Goal: Task Accomplishment & Management: Complete application form

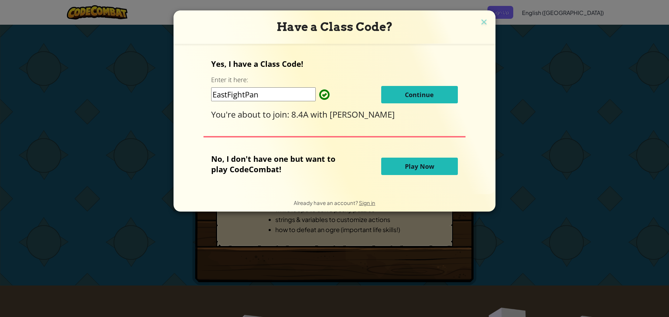
click at [427, 92] on span "Continue" at bounding box center [419, 95] width 29 height 8
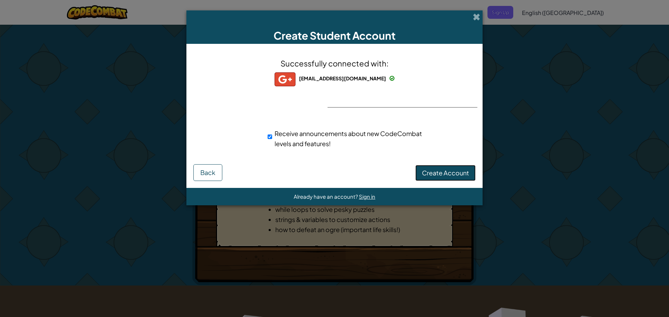
click at [431, 170] on span "Create Account" at bounding box center [445, 173] width 47 height 8
click at [431, 170] on button "Create Account" at bounding box center [445, 173] width 60 height 16
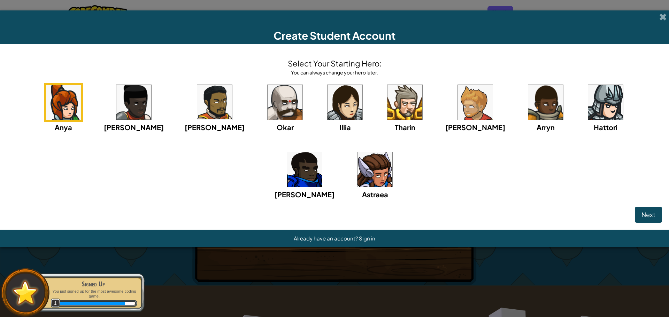
click at [387, 104] on img at bounding box center [404, 102] width 35 height 35
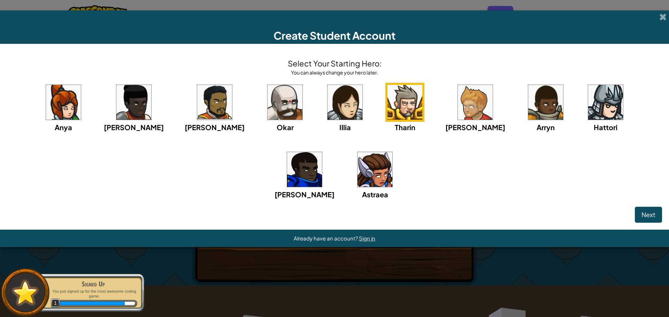
click at [327, 112] on img at bounding box center [344, 102] width 35 height 35
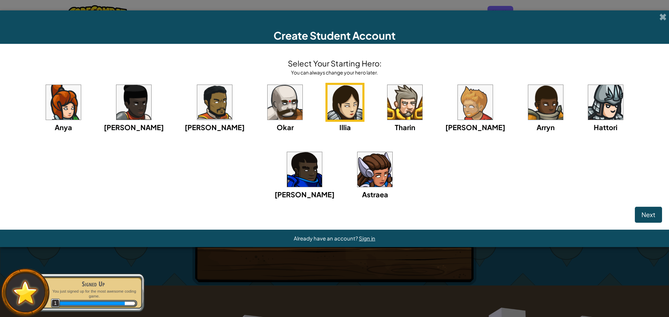
click at [322, 152] on img at bounding box center [304, 169] width 35 height 35
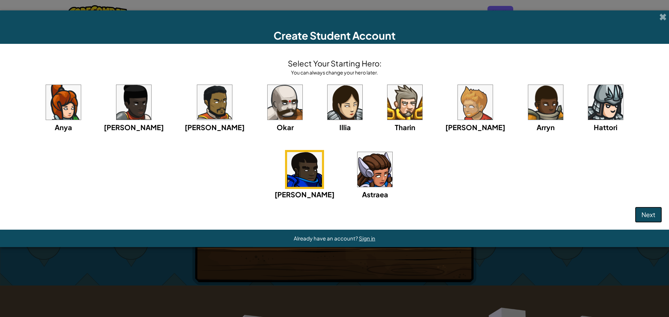
click at [652, 215] on span "Next" at bounding box center [648, 215] width 14 height 8
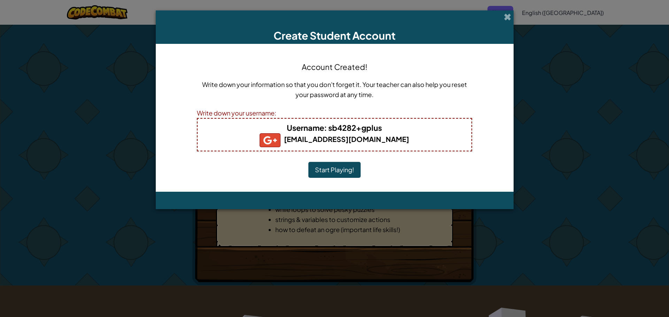
click at [333, 173] on button "Start Playing!" at bounding box center [334, 170] width 52 height 16
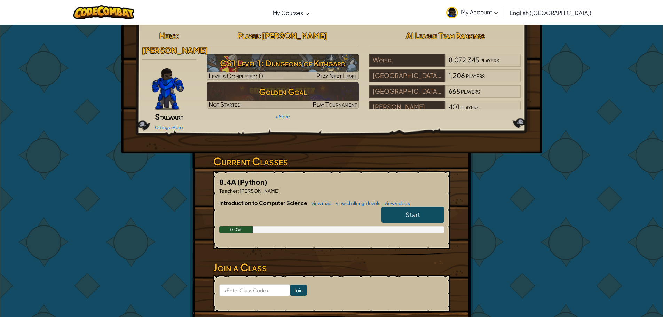
click at [409, 211] on span "Start" at bounding box center [413, 215] width 15 height 8
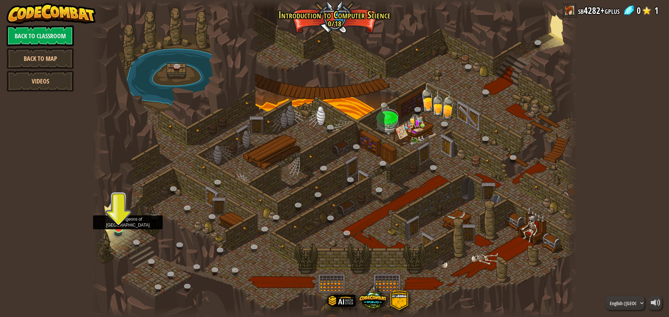
click at [118, 228] on img at bounding box center [118, 214] width 13 height 30
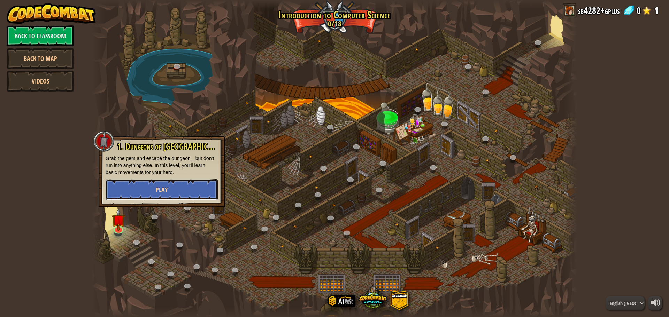
click at [154, 185] on button "Play" at bounding box center [162, 189] width 112 height 21
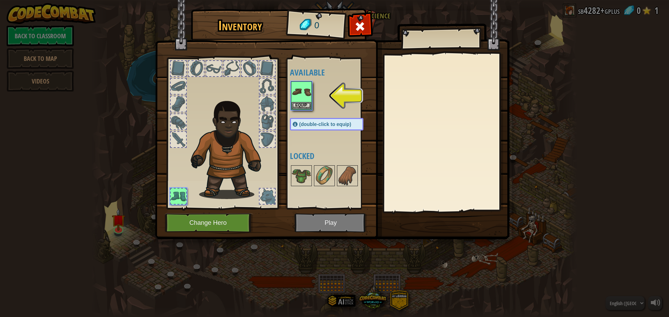
click at [364, 16] on img at bounding box center [332, 113] width 354 height 253
click at [363, 24] on span at bounding box center [359, 26] width 11 height 11
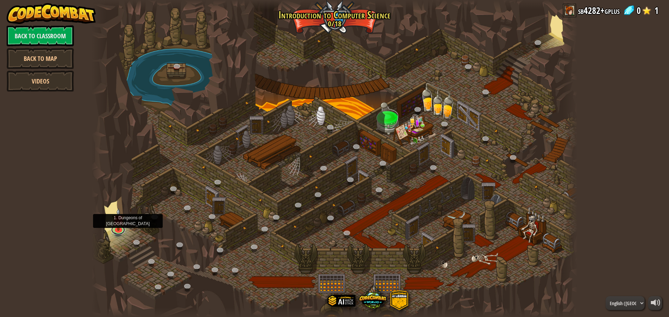
click at [120, 233] on div "25. Kithgard Gates (Locked) Escape the Kithgard dungeons, and don't let the gua…" at bounding box center [334, 158] width 485 height 317
click at [120, 226] on img at bounding box center [118, 214] width 13 height 30
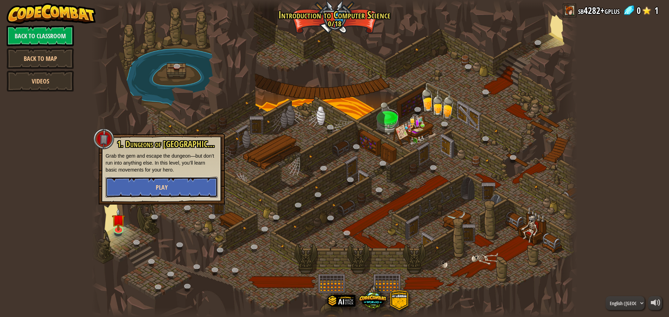
click at [184, 189] on button "Play" at bounding box center [162, 187] width 112 height 21
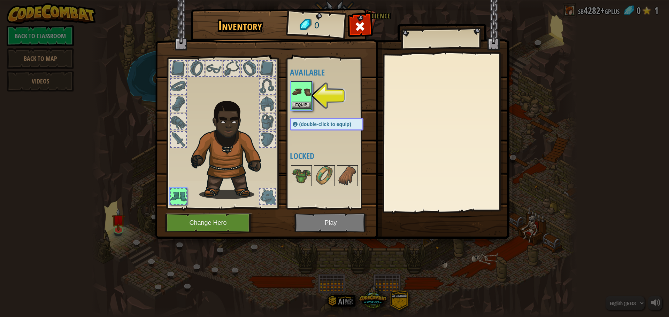
click at [302, 99] on img at bounding box center [301, 92] width 20 height 20
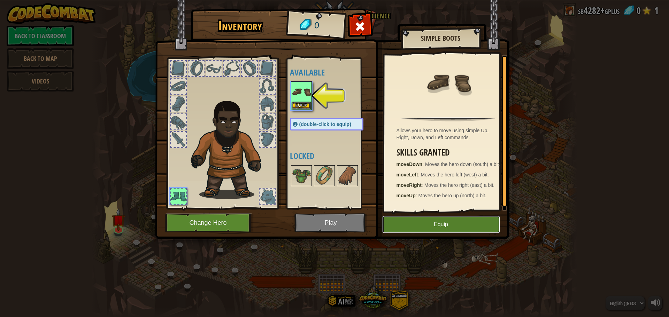
click at [474, 224] on button "Equip" at bounding box center [441, 224] width 118 height 17
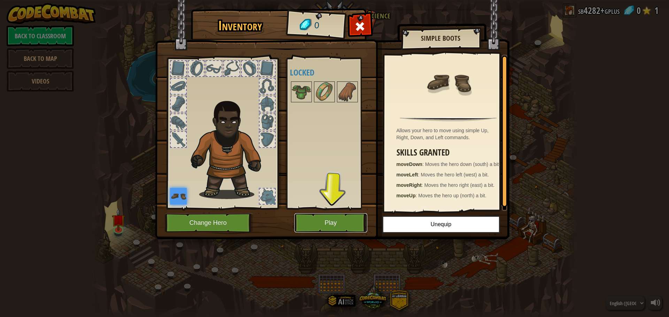
click at [315, 228] on button "Play" at bounding box center [330, 222] width 73 height 19
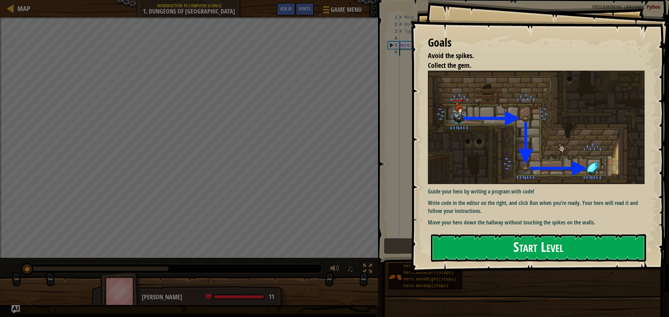
click at [504, 244] on button "Start Level" at bounding box center [538, 248] width 215 height 28
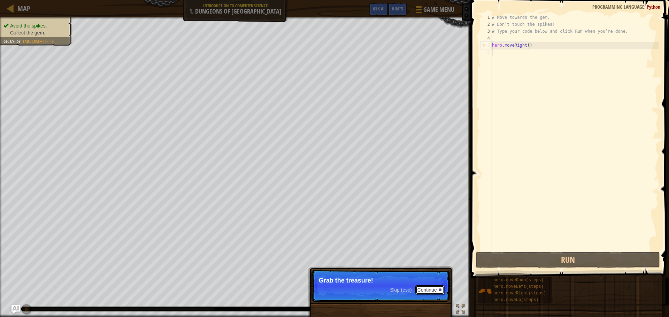
click at [428, 286] on button "Continue" at bounding box center [429, 290] width 29 height 9
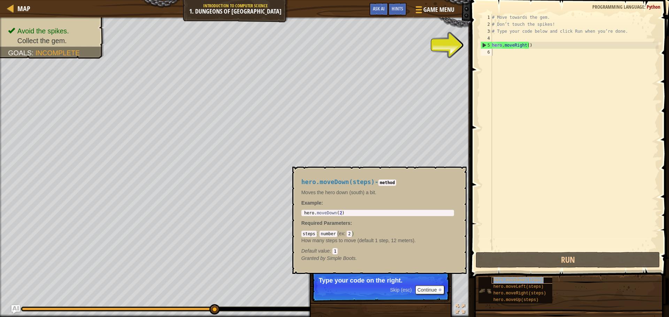
click at [521, 281] on span "hero.moveDown(steps)" at bounding box center [518, 280] width 50 height 5
click at [424, 292] on button "Continue" at bounding box center [429, 290] width 29 height 9
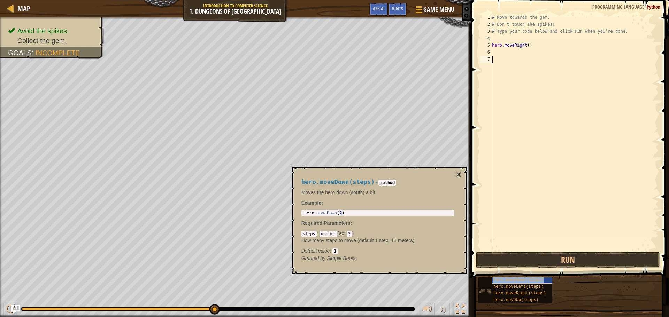
click at [541, 278] on div "hero.moveDown(steps)" at bounding box center [524, 280] width 67 height 7
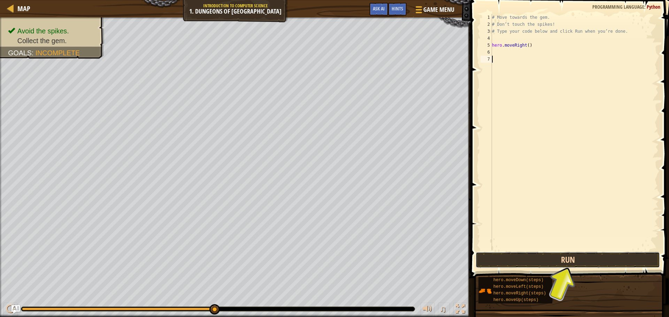
click at [553, 253] on button "Run" at bounding box center [567, 260] width 184 height 16
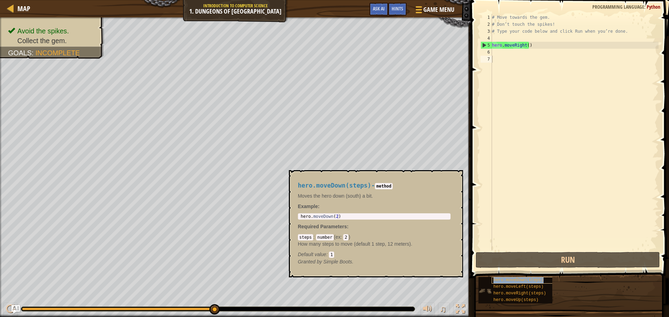
click at [539, 280] on div "hero.moveDown(steps)" at bounding box center [524, 280] width 67 height 7
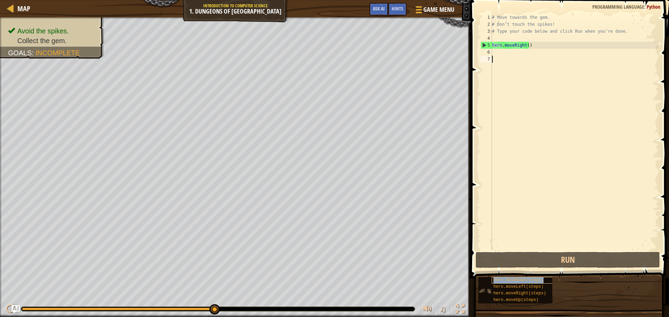
click at [539, 280] on div "hero.moveDown(steps)" at bounding box center [524, 280] width 67 height 7
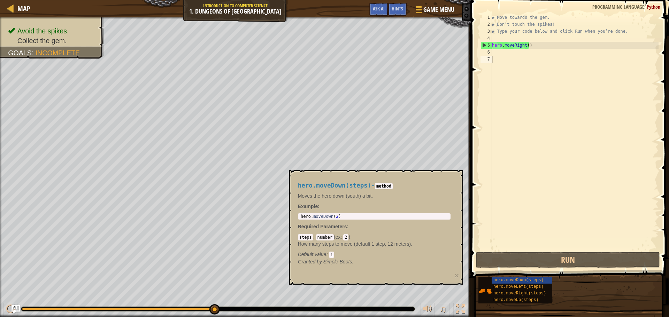
click at [550, 251] on span at bounding box center [570, 129] width 204 height 299
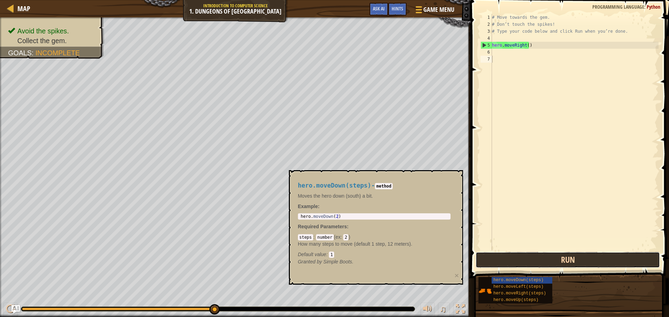
click at [556, 256] on button "Run" at bounding box center [567, 260] width 184 height 16
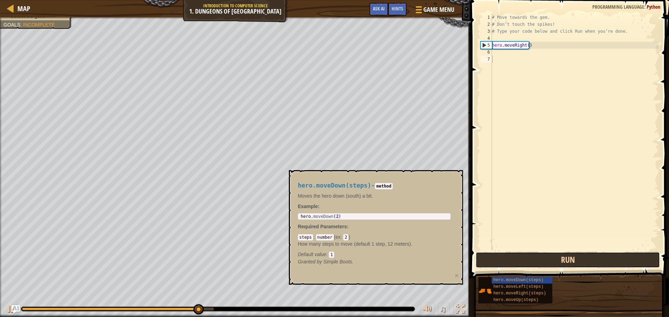
click at [556, 256] on button "Run" at bounding box center [567, 260] width 184 height 16
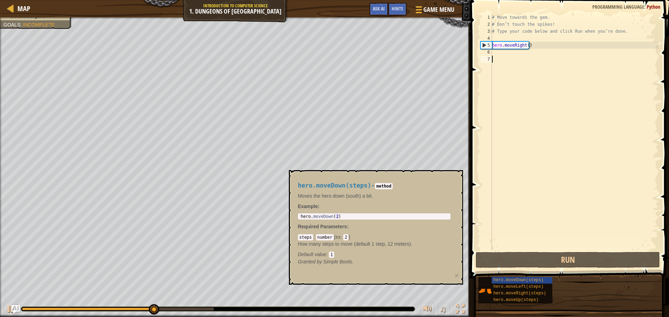
click at [556, 157] on div "# Move towards the gem. # Don’t touch the spikes! # Type your code below and cl…" at bounding box center [574, 139] width 168 height 251
click at [493, 61] on div "# Move towards the gem. # Don’t touch the spikes! # Type your code below and cl…" at bounding box center [574, 139] width 168 height 251
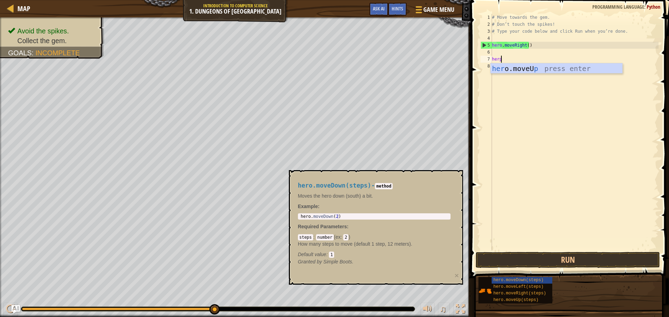
scroll to position [3, 0]
type textarea "hero.movedown"
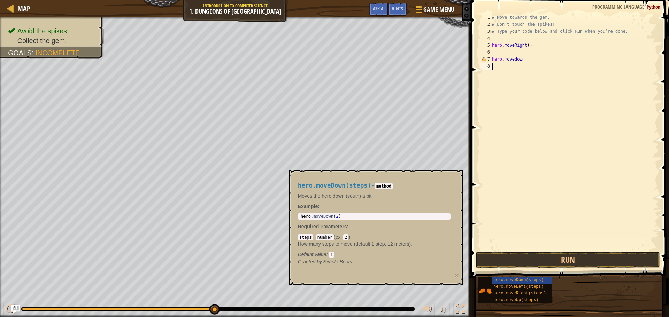
click at [531, 73] on div "# Move towards the gem. # Don’t touch the spikes! # Type your code below and cl…" at bounding box center [574, 139] width 168 height 251
type textarea "hero.movedown"
type textarea "hero.moveDown(4)"
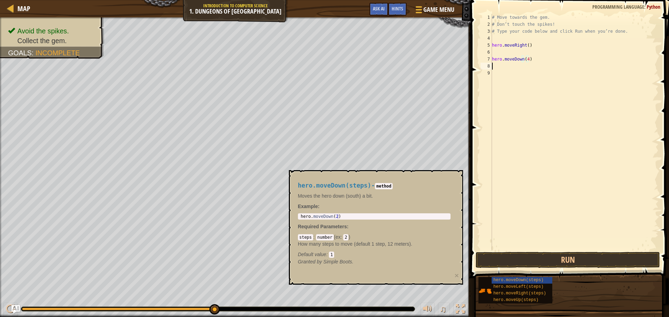
scroll to position [3, 0]
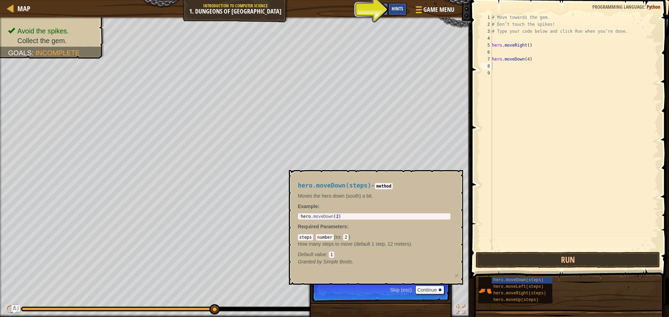
click at [396, 9] on span "Hints" at bounding box center [396, 8] width 11 height 7
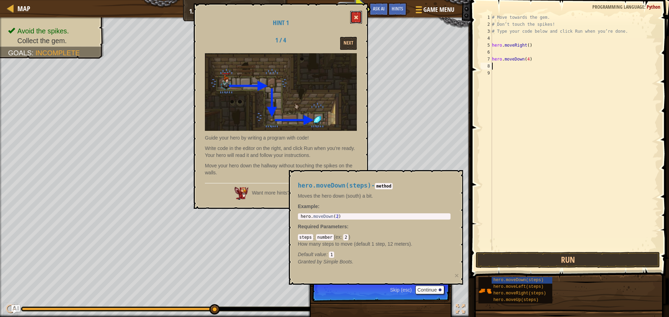
click at [352, 19] on button at bounding box center [356, 17] width 12 height 13
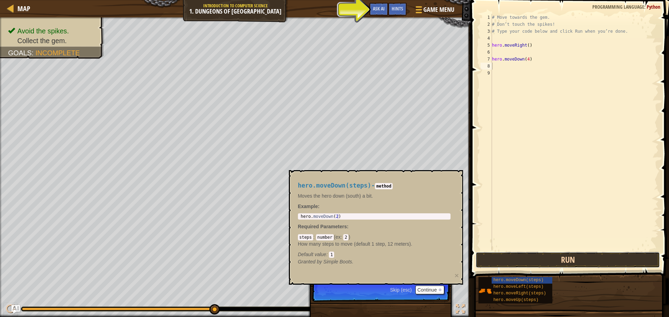
click at [600, 264] on button "Run" at bounding box center [567, 260] width 184 height 16
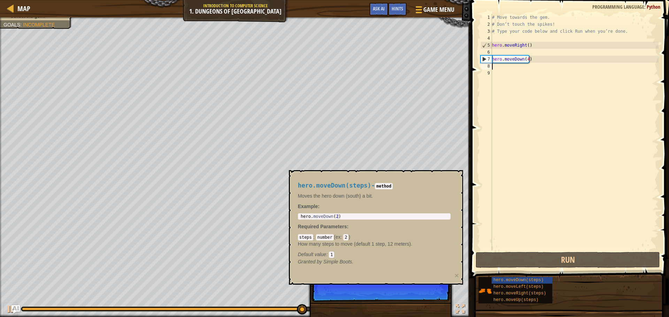
click at [345, 293] on p "Skip (esc) Continue Your hero went the wrong way! Better" at bounding box center [380, 286] width 138 height 32
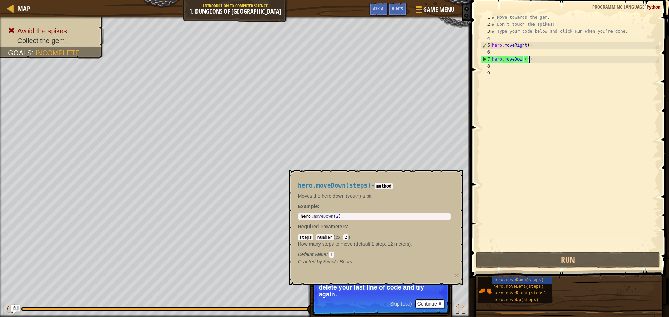
click at [534, 57] on div "# Move towards the gem. # Don’t touch the spikes! # Type your code below and cl…" at bounding box center [574, 139] width 168 height 251
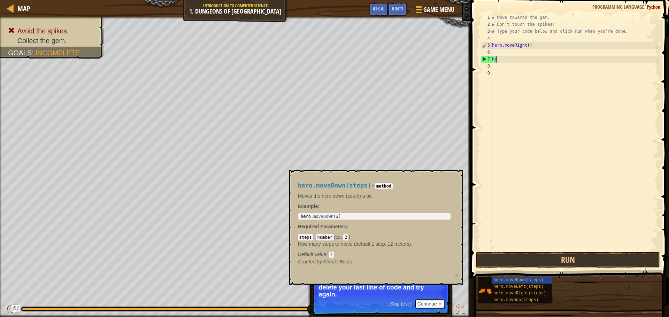
type textarea "h"
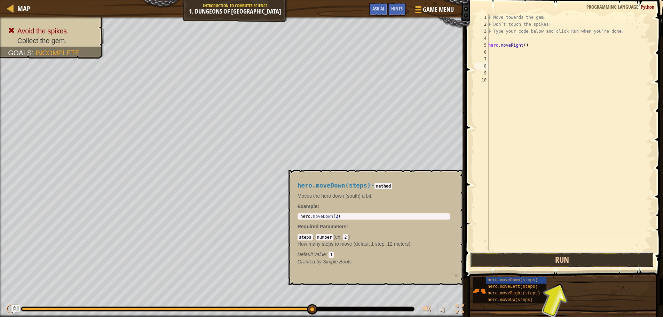
click at [610, 260] on button "Run" at bounding box center [562, 260] width 184 height 16
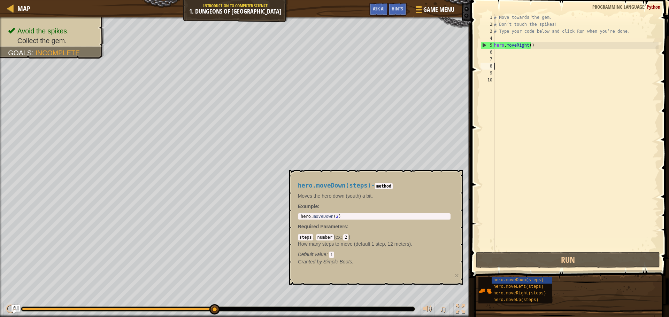
click at [503, 56] on div "# Move towards the gem. # Don’t touch the spikes! # Type your code below and cl…" at bounding box center [575, 139] width 166 height 251
click at [502, 49] on div "# Move towards the gem. # Don’t touch the spikes! # Type your code below and cl…" at bounding box center [575, 139] width 166 height 251
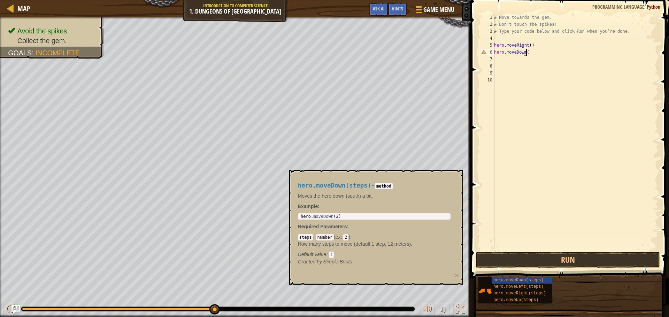
scroll to position [3, 2]
type textarea "hero.moveDowm(2)"
click at [563, 255] on button "Run" at bounding box center [567, 260] width 184 height 16
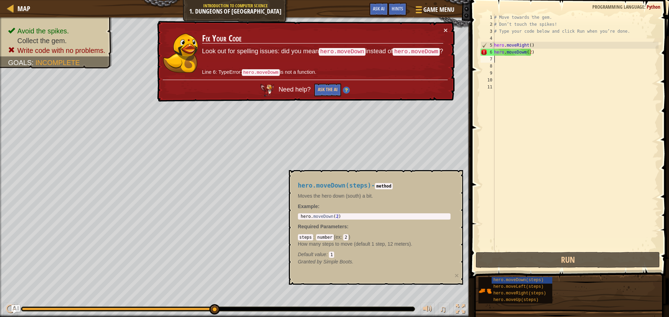
click at [521, 52] on div "# Move towards the gem. # Don’t touch the spikes! # Type your code below and cl…" at bounding box center [575, 139] width 166 height 251
click at [523, 52] on div "# Move towards the gem. # Don’t touch the spikes! # Type your code below and cl…" at bounding box center [575, 139] width 166 height 251
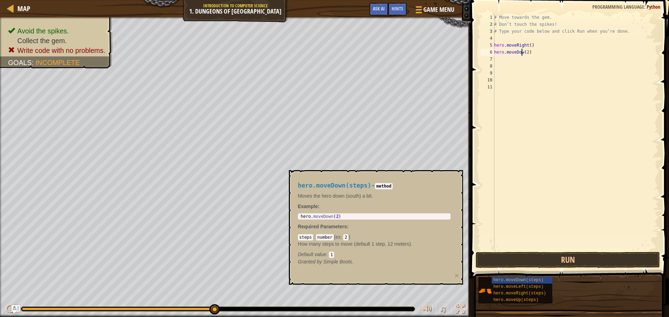
scroll to position [3, 2]
click at [543, 52] on div "# Move towards the gem. # Don’t touch the spikes! # Type your code below and cl…" at bounding box center [575, 139] width 166 height 251
click at [527, 53] on div "# Move towards the gem. # Don’t touch the spikes! # Type your code below and cl…" at bounding box center [575, 139] width 166 height 251
type textarea "hero.moveDown(2)"
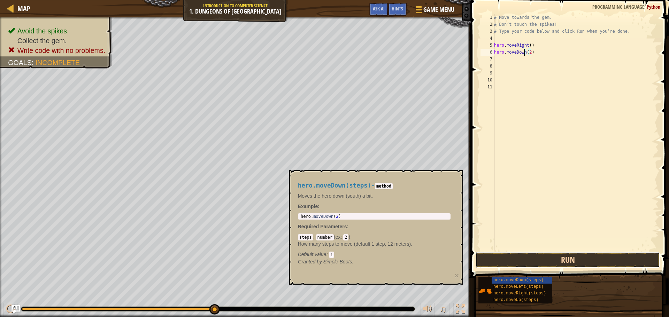
click at [560, 255] on button "Run" at bounding box center [567, 260] width 184 height 16
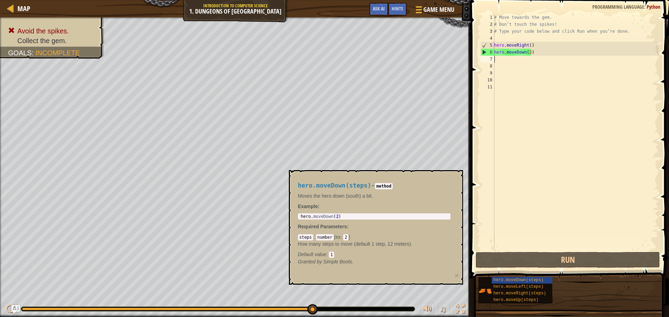
click at [506, 61] on div "# Move towards the gem. # Don’t touch the spikes! # Type your code below and cl…" at bounding box center [575, 139] width 166 height 251
click at [533, 54] on div "# Move towards the gem. # Don’t touch the spikes! # Type your code below and cl…" at bounding box center [575, 139] width 166 height 251
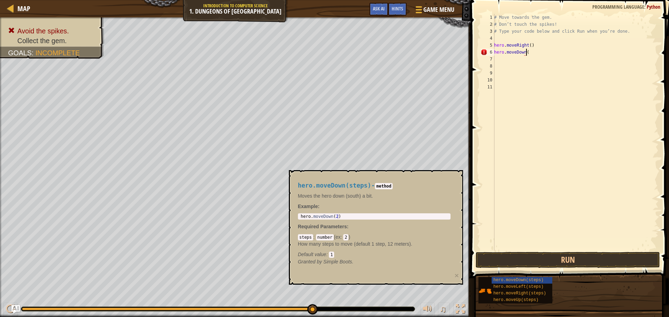
scroll to position [3, 2]
type textarea "hero.moveDown(1)"
click at [561, 252] on div "1 2 3 4 5 6 7 8 9 10 11 12 # Move towards the gem. # Don’t touch the spikes! # …" at bounding box center [568, 152] width 200 height 299
click at [561, 252] on button "Run" at bounding box center [567, 260] width 184 height 16
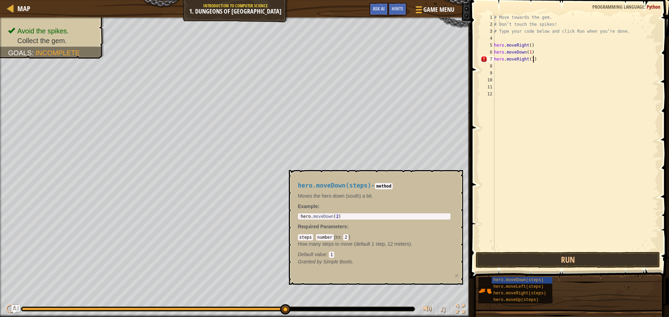
scroll to position [3, 3]
type textarea "hero.moveRight(1)"
click at [577, 258] on button "Run" at bounding box center [567, 260] width 184 height 16
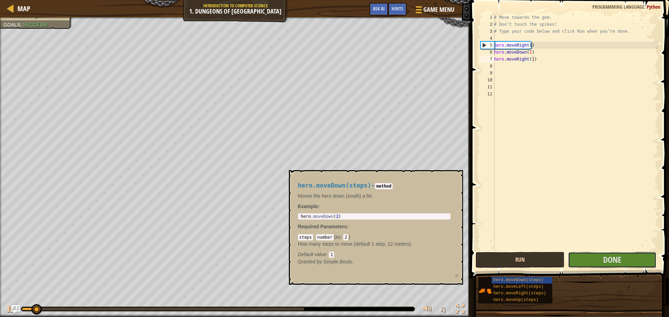
click at [577, 258] on button "Done" at bounding box center [612, 260] width 88 height 16
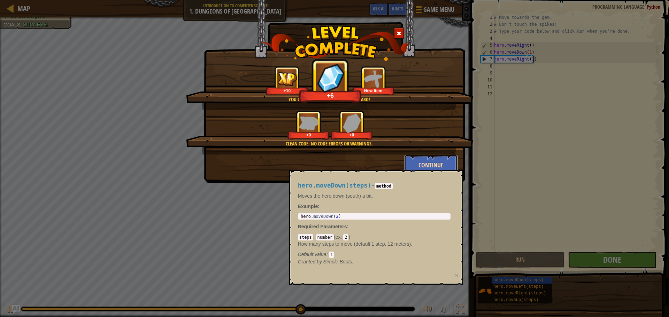
click at [447, 157] on button "Continue" at bounding box center [431, 165] width 54 height 21
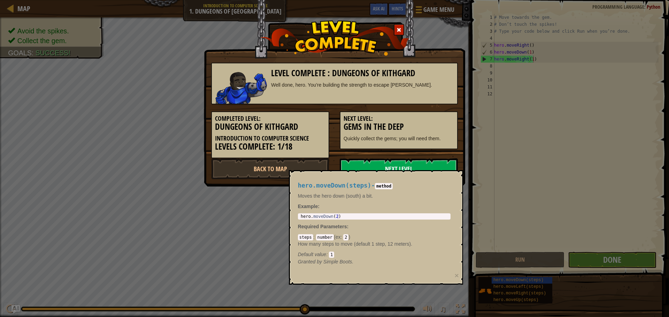
click at [394, 163] on link "Next Level" at bounding box center [399, 168] width 118 height 21
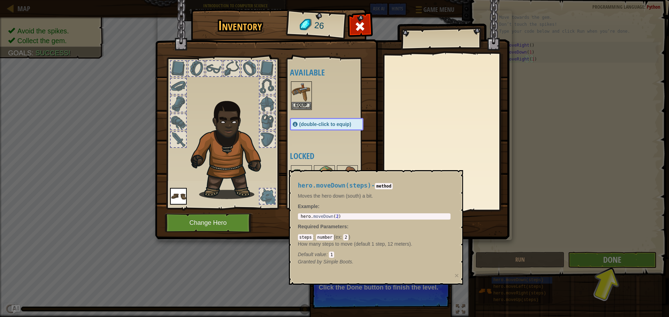
click at [357, 11] on img at bounding box center [332, 113] width 354 height 253
click at [299, 96] on img at bounding box center [301, 92] width 20 height 20
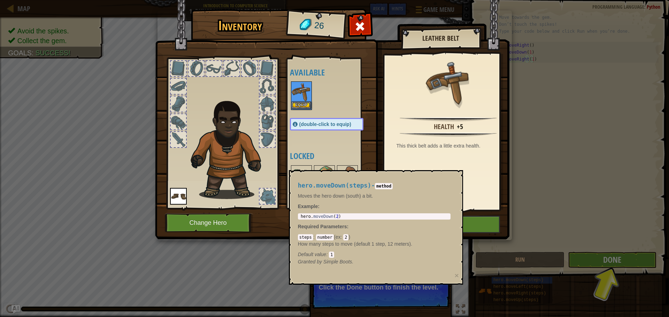
click at [299, 96] on img at bounding box center [301, 92] width 20 height 20
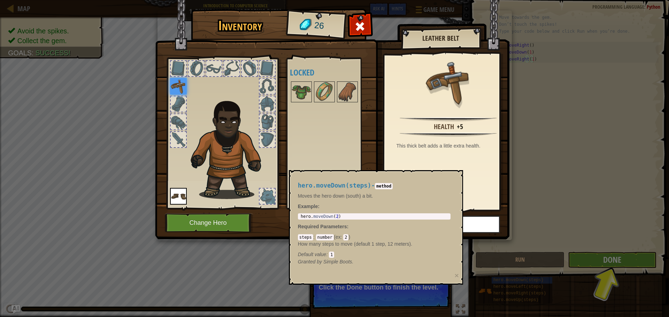
click at [359, 16] on img at bounding box center [332, 113] width 354 height 253
drag, startPoint x: 359, startPoint y: 26, endPoint x: 355, endPoint y: 40, distance: 14.6
click at [355, 40] on img at bounding box center [332, 113] width 354 height 253
click at [358, 27] on span at bounding box center [359, 26] width 11 height 11
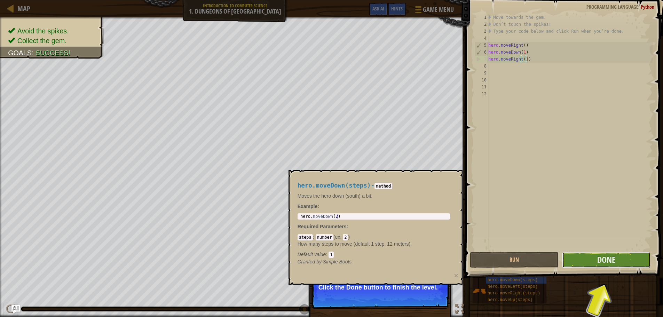
click at [585, 259] on button "Done" at bounding box center [606, 260] width 88 height 16
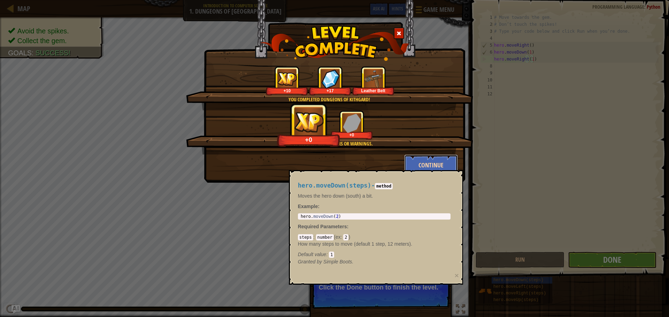
click at [422, 156] on button "Continue" at bounding box center [431, 165] width 54 height 21
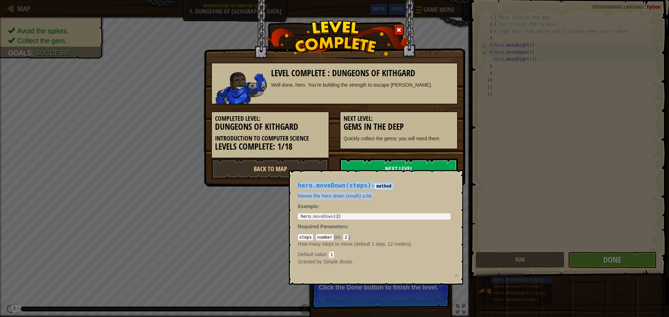
drag, startPoint x: 432, startPoint y: 191, endPoint x: 468, endPoint y: 290, distance: 105.5
click at [468, 1] on body "Map Introduction to Computer Science 1. Dungeons of Kithgard Game Menu Done Hin…" at bounding box center [334, 0] width 669 height 1
click at [463, 259] on div "Level Complete : Dungeons of Kithgard Well done, hero. You’re building the stre…" at bounding box center [334, 158] width 669 height 317
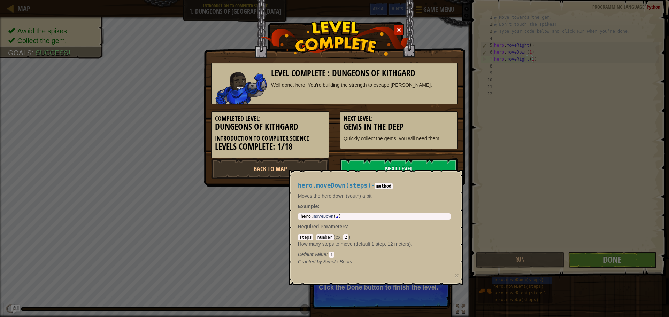
click at [400, 29] on span at bounding box center [398, 30] width 5 height 5
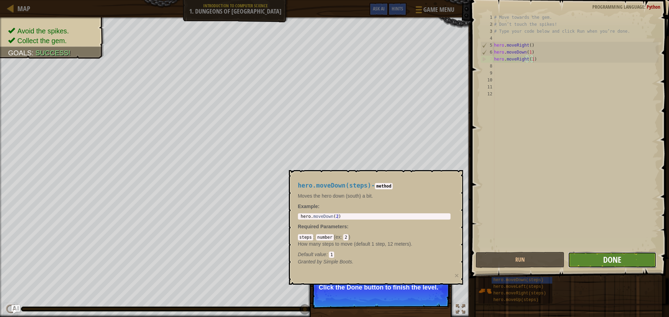
click at [603, 259] on button "Done" at bounding box center [612, 260] width 88 height 16
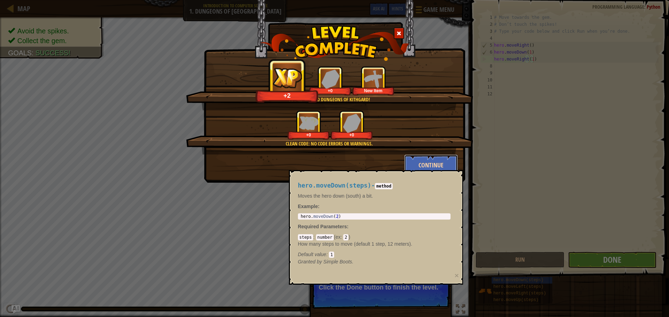
click at [435, 166] on button "Continue" at bounding box center [431, 165] width 54 height 21
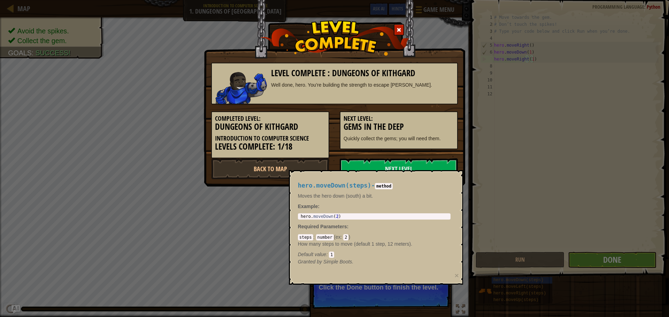
click at [435, 166] on link "Next Level" at bounding box center [399, 168] width 118 height 21
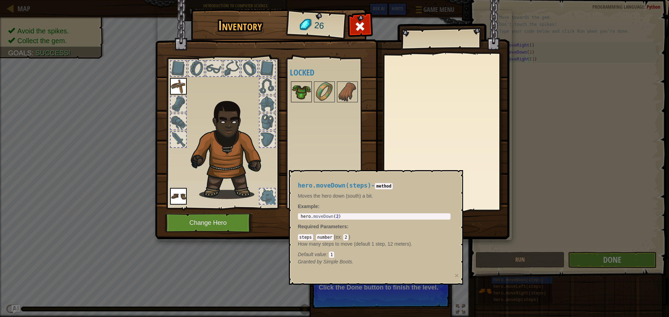
click at [299, 91] on img at bounding box center [301, 92] width 20 height 20
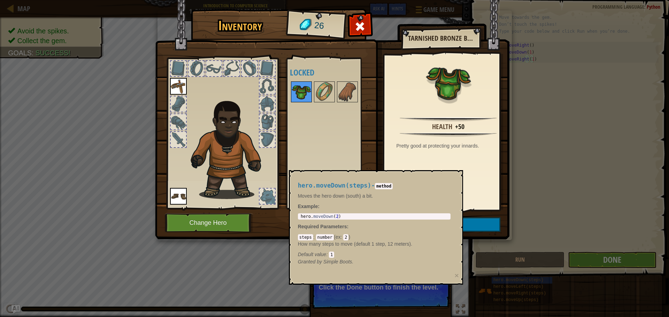
click at [299, 91] on img at bounding box center [301, 92] width 20 height 20
drag, startPoint x: 299, startPoint y: 91, endPoint x: 292, endPoint y: 94, distance: 8.0
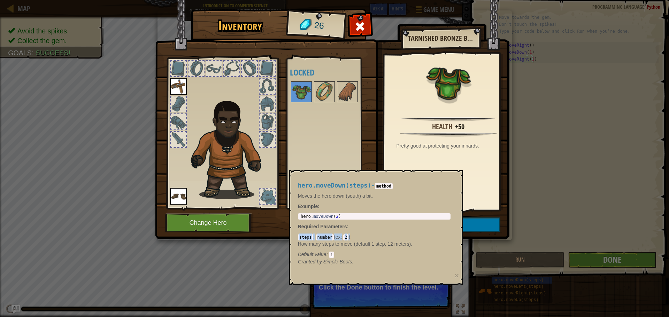
drag, startPoint x: 292, startPoint y: 94, endPoint x: 446, endPoint y: 234, distance: 208.6
click at [446, 234] on div "hero.moveDown(steps) - method Moves the hero down (south) a bit. Example : 1 he…" at bounding box center [376, 227] width 174 height 115
click at [417, 205] on p "Example :" at bounding box center [374, 206] width 153 height 7
click at [305, 152] on div "Available Equip Equip (double-click to equip) Locked" at bounding box center [333, 133] width 87 height 145
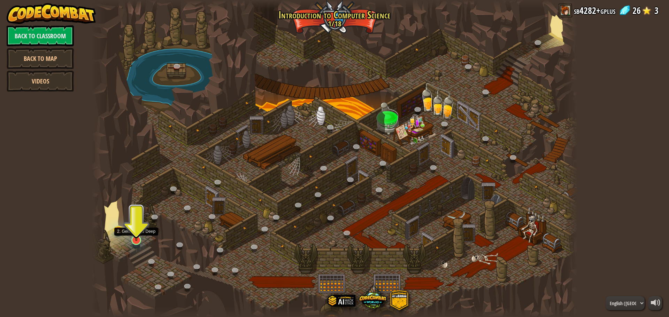
click at [137, 236] on img at bounding box center [136, 226] width 13 height 30
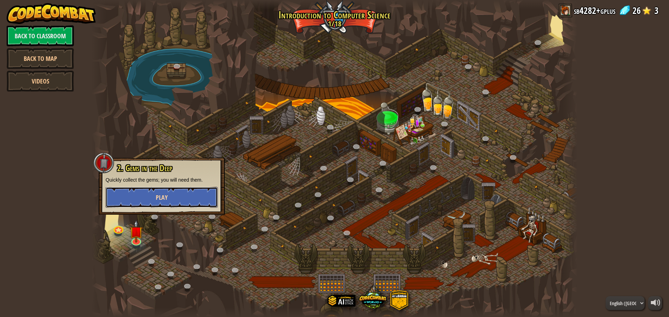
click at [143, 198] on button "Play" at bounding box center [162, 197] width 112 height 21
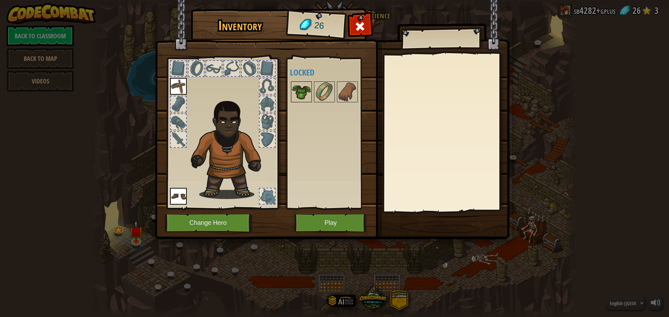
click at [308, 91] on img at bounding box center [301, 92] width 20 height 20
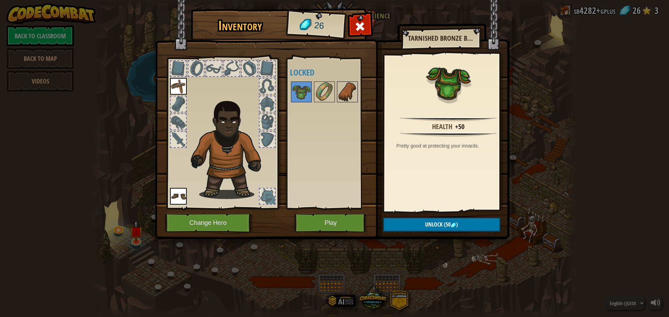
click at [343, 92] on img at bounding box center [347, 92] width 20 height 20
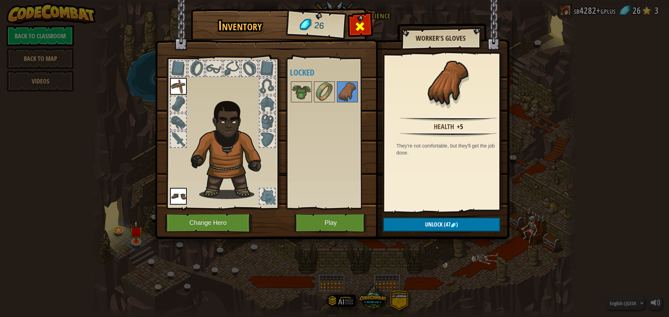
click at [360, 30] on span at bounding box center [359, 26] width 11 height 11
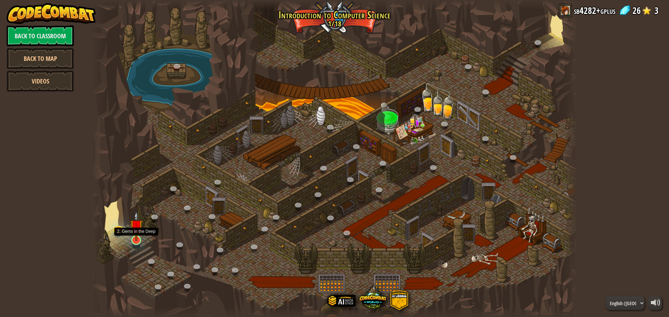
click at [133, 241] on img at bounding box center [136, 226] width 13 height 30
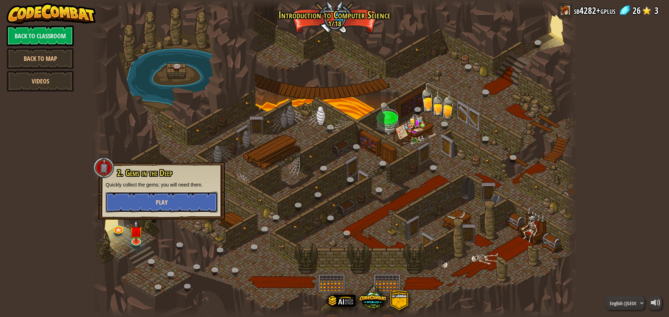
click at [165, 209] on button "Play" at bounding box center [162, 202] width 112 height 21
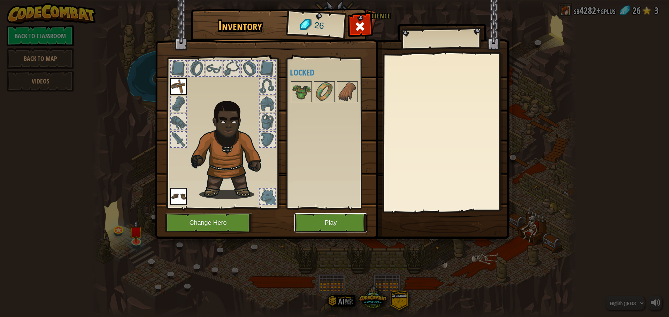
click at [341, 225] on button "Play" at bounding box center [330, 222] width 73 height 19
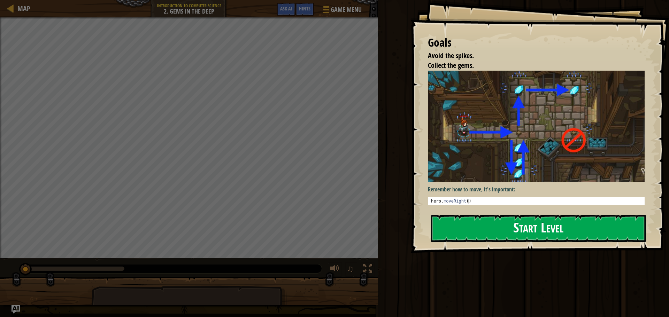
click at [497, 239] on button "Start Level" at bounding box center [538, 229] width 215 height 28
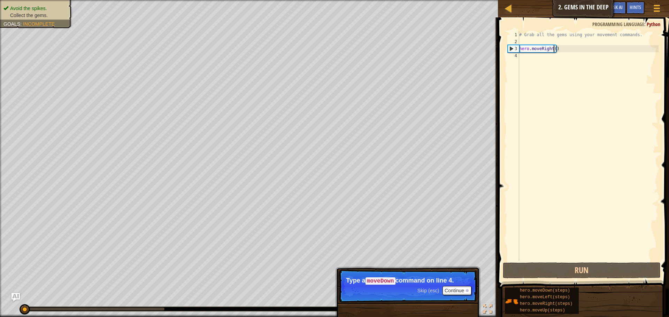
click at [553, 49] on div "# Grab all the gems using your movement commands. hero . moveRight ( )" at bounding box center [587, 153] width 141 height 244
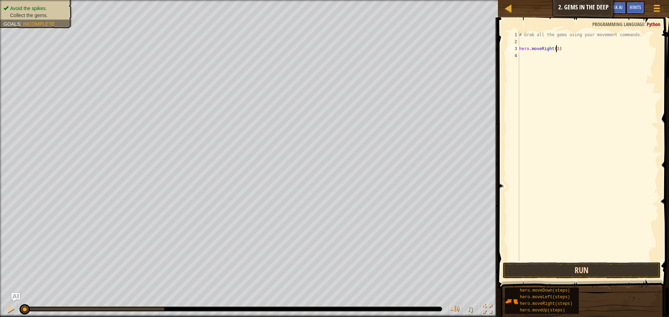
type textarea "hero.moveRight(1)"
click at [592, 265] on button "Run" at bounding box center [581, 271] width 158 height 16
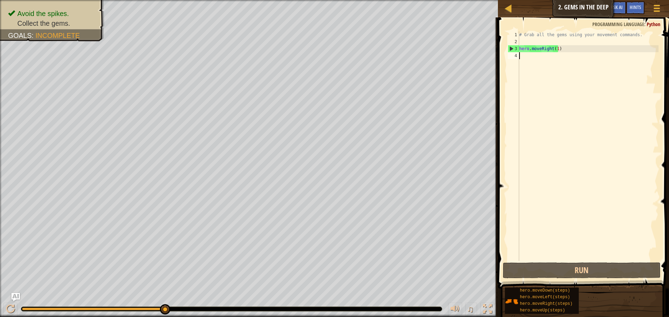
click at [521, 59] on div "# Grab all the gems using your movement commands. hero . moveRight ( 1 )" at bounding box center [587, 153] width 141 height 244
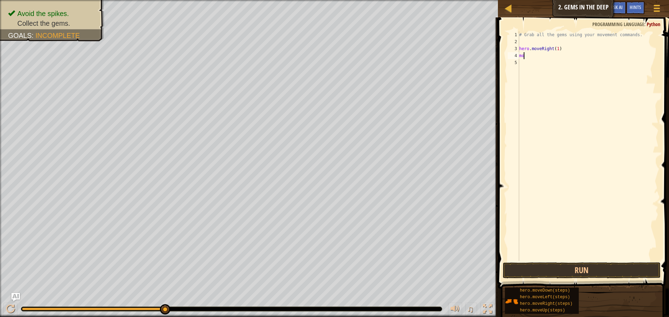
scroll to position [3, 0]
type textarea "m"
click at [537, 276] on button "Run" at bounding box center [581, 271] width 158 height 16
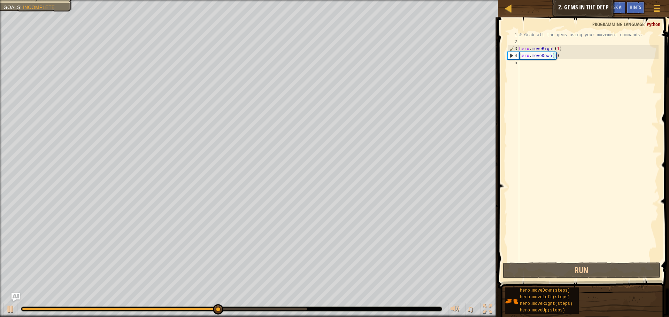
click at [552, 56] on div "# Grab all the gems using your movement commands. hero . moveRight ( 1 ) hero .…" at bounding box center [587, 153] width 141 height 244
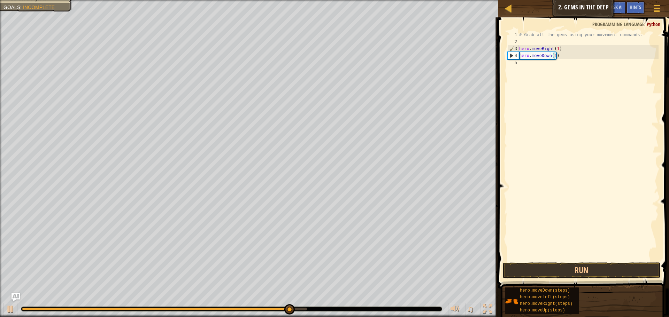
type textarea "hero.moveDown(1)"
click at [603, 262] on span at bounding box center [584, 143] width 177 height 292
drag, startPoint x: 603, startPoint y: 262, endPoint x: 606, endPoint y: 265, distance: 4.5
click at [606, 265] on div "hero.moveDown(1) 1 2 3 4 5 # Grab all the gems using your movement commands. he…" at bounding box center [582, 167] width 173 height 292
click at [606, 265] on button "Run" at bounding box center [581, 271] width 158 height 16
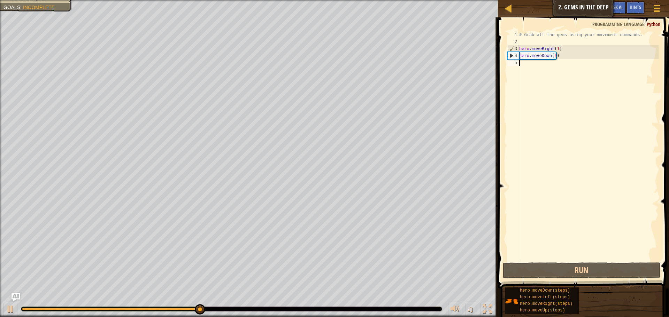
click at [530, 67] on div "# Grab all the gems using your movement commands. hero . moveRight ( 1 ) hero .…" at bounding box center [587, 153] width 141 height 244
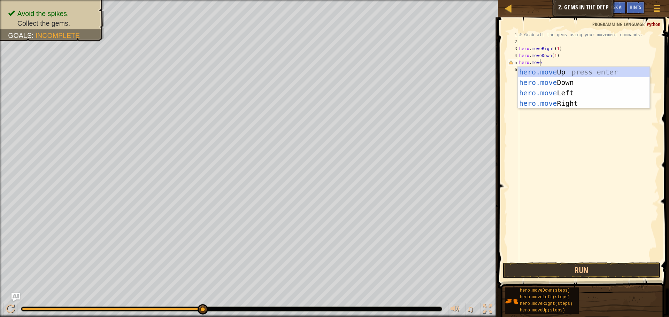
scroll to position [3, 2]
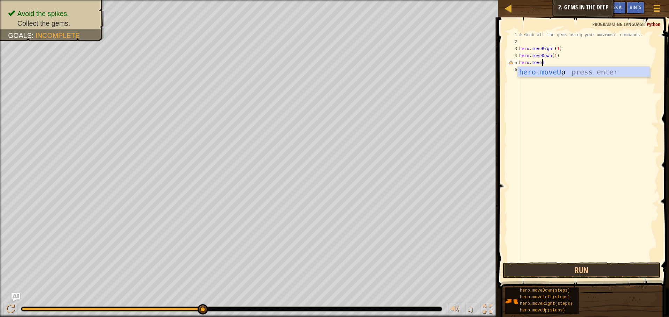
type textarea "hero.moveUp"
click at [582, 263] on button "Run" at bounding box center [581, 271] width 158 height 16
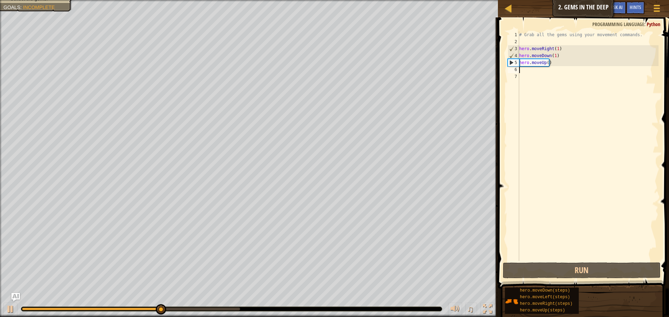
click at [547, 62] on div "# Grab all the gems using your movement commands. hero . moveRight ( 1 ) hero .…" at bounding box center [587, 153] width 141 height 244
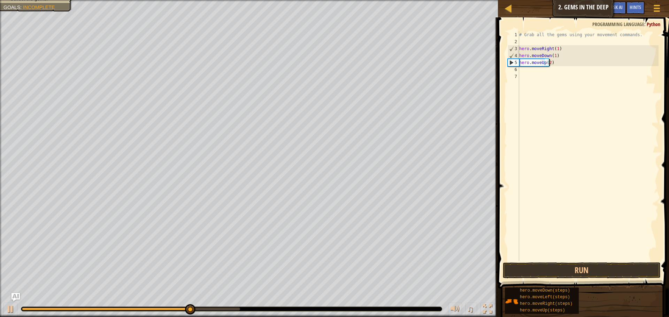
scroll to position [3, 2]
type textarea "hero.moveUp(2)"
click at [610, 273] on button "Run" at bounding box center [581, 271] width 158 height 16
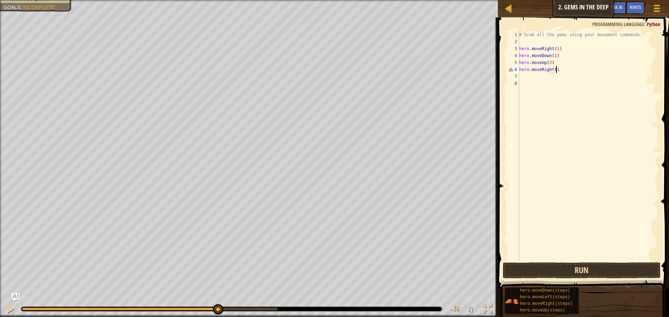
scroll to position [3, 3]
type textarea "hero.moveRight(1)"
type textarea "hero.moveDown(1)"
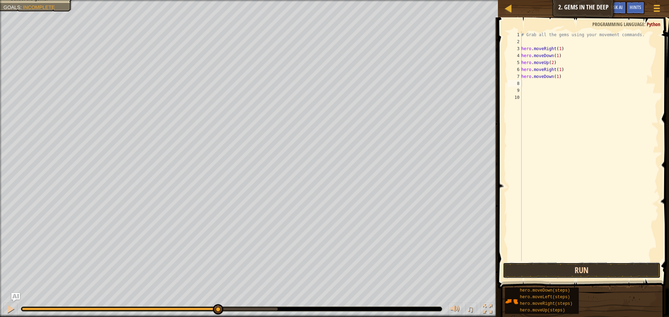
click at [573, 273] on button "Run" at bounding box center [581, 271] width 158 height 16
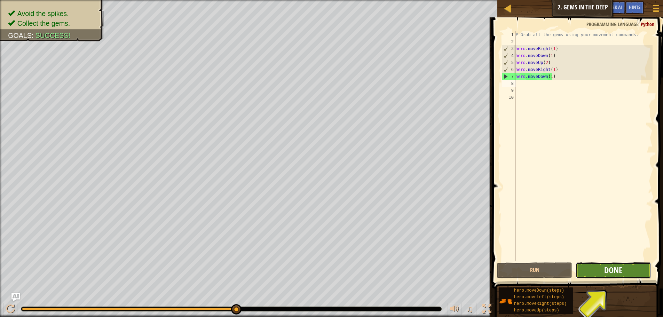
click at [609, 269] on span "Done" at bounding box center [614, 270] width 18 height 11
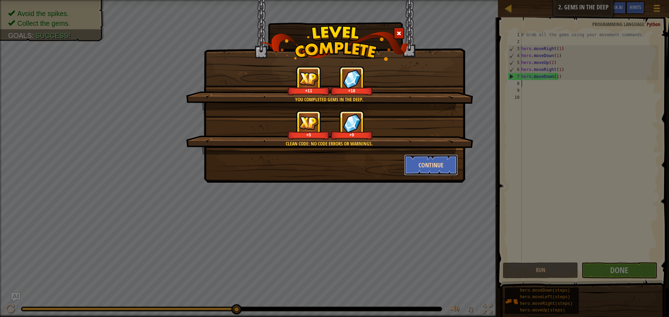
click at [429, 168] on button "Continue" at bounding box center [431, 165] width 54 height 21
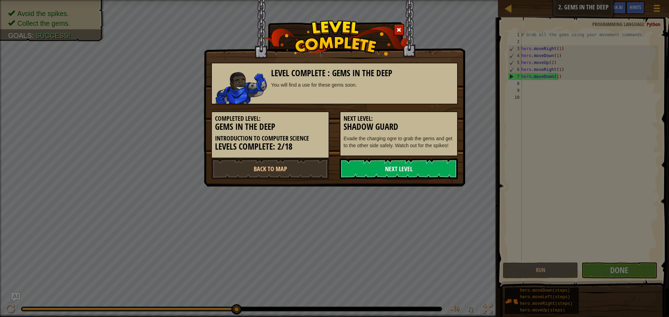
click at [444, 172] on link "Next Level" at bounding box center [399, 168] width 118 height 21
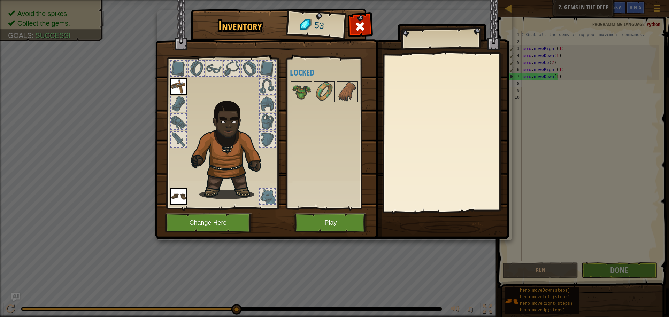
click at [366, 11] on img at bounding box center [332, 113] width 354 height 253
click at [346, 227] on button "Play" at bounding box center [330, 222] width 73 height 19
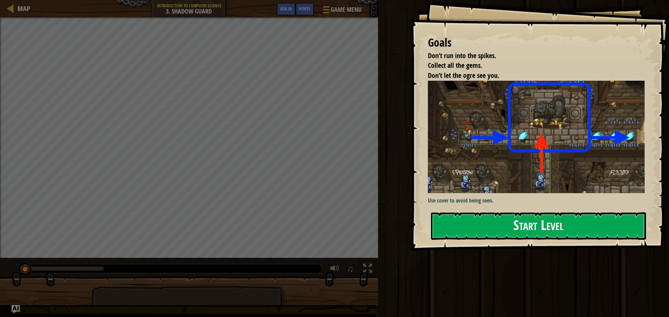
click at [465, 220] on button "Start Level" at bounding box center [538, 226] width 215 height 28
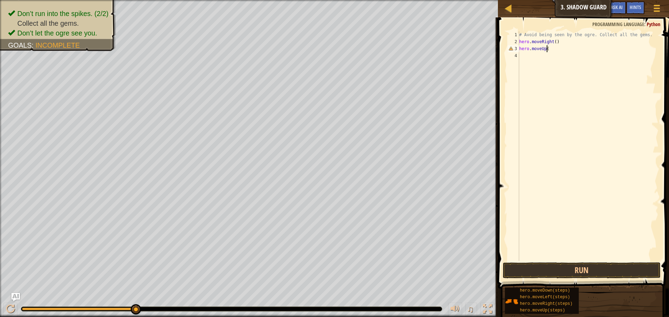
scroll to position [3, 2]
type textarea "hero.moveUp(1)"
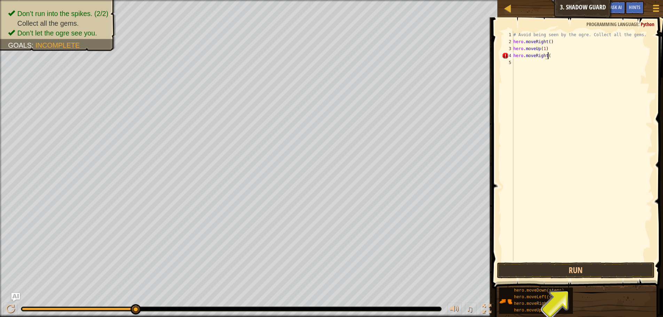
scroll to position [3, 3]
type textarea "hero.moveRight(1)"
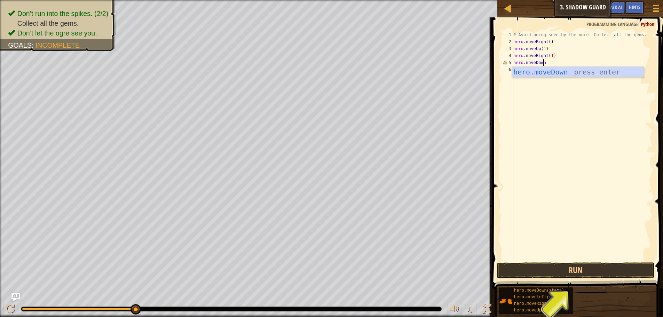
scroll to position [3, 2]
type textarea "hero.moveDown(1)"
click at [534, 69] on div "# Avoid being seen by the ogre. Collect all the gems. hero . moveRight ( ) hero…" at bounding box center [582, 153] width 141 height 244
type textarea "hero.moveRight(1)"
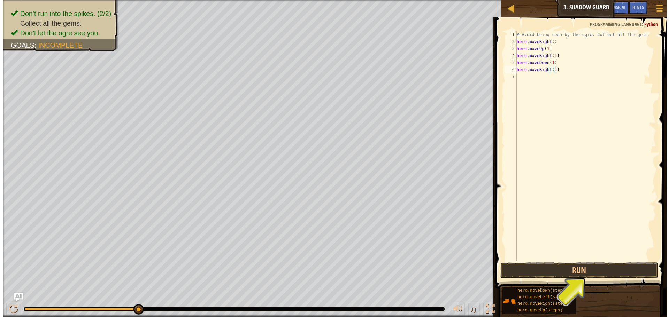
scroll to position [3, 0]
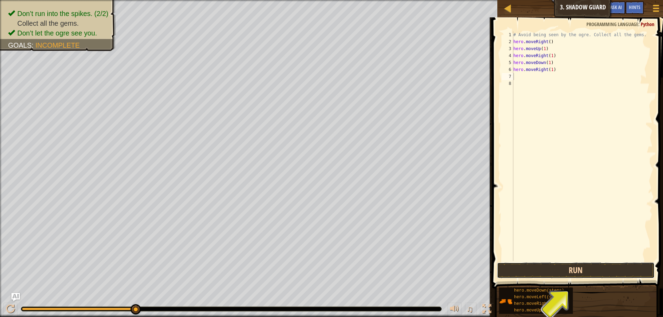
click at [505, 265] on button "Run" at bounding box center [576, 271] width 158 height 16
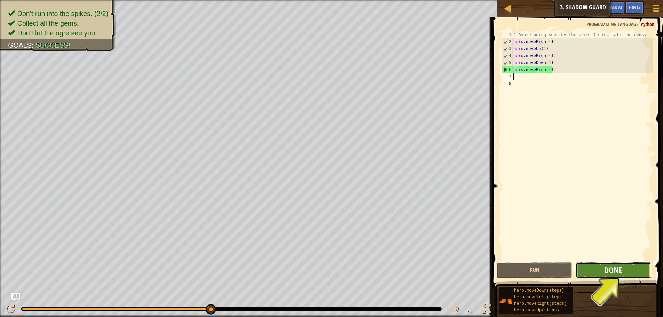
click at [628, 274] on button "Done" at bounding box center [613, 271] width 75 height 16
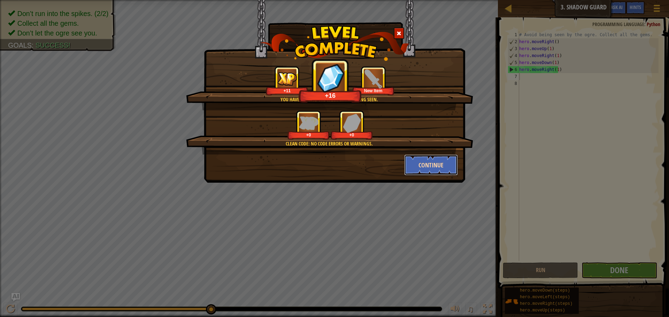
click at [435, 159] on button "Continue" at bounding box center [431, 165] width 54 height 21
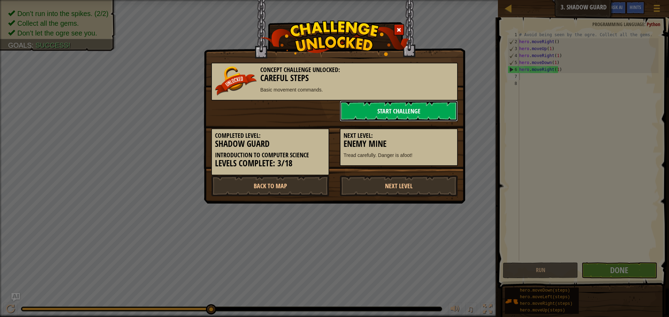
click at [401, 110] on link "Start Challenge" at bounding box center [399, 111] width 118 height 21
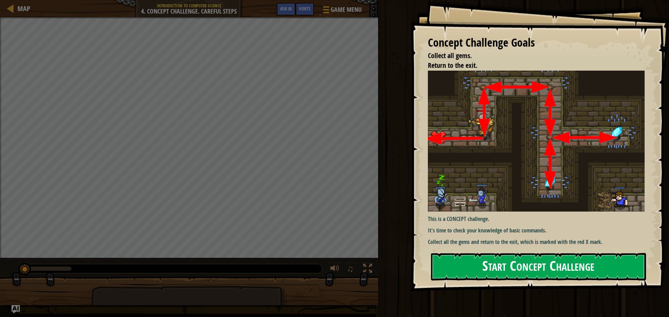
click at [554, 268] on button "Start Concept Challenge" at bounding box center [538, 267] width 215 height 28
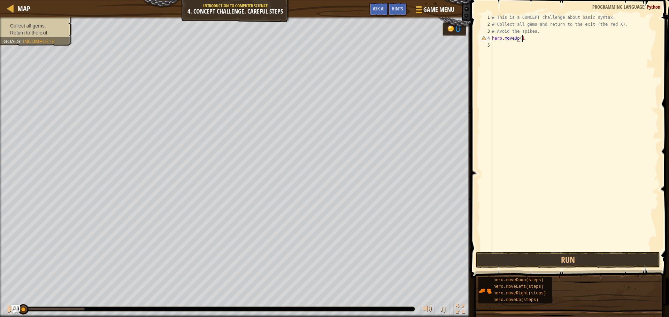
scroll to position [3, 2]
type textarea "hero.moveUp(1)"
type textarea "hero.moveRight(1)"
type textarea "hero.moveDown(2)"
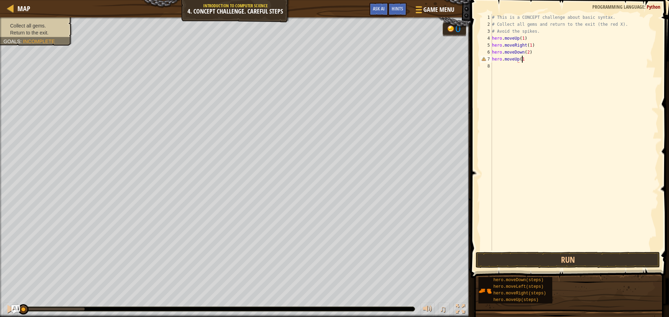
scroll to position [3, 2]
type textarea "hero.moveUp(1)"
type textarea "hero.moveRigh(1)"
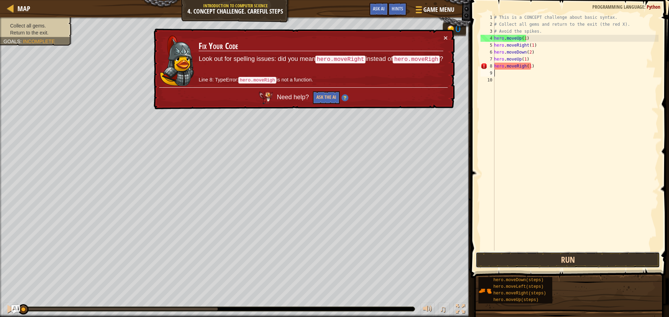
click at [552, 266] on button "Run" at bounding box center [567, 260] width 184 height 16
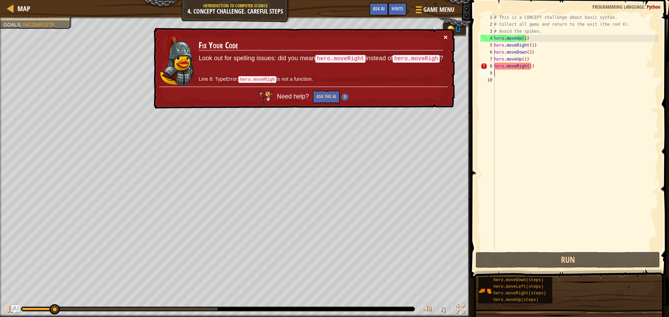
click at [444, 34] on button "×" at bounding box center [445, 36] width 4 height 7
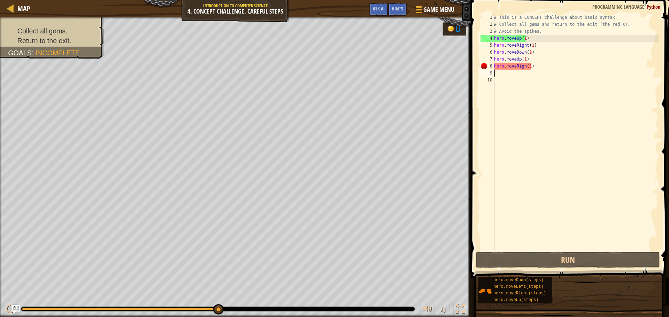
click at [535, 51] on div "# This is a CONCEPT challenge about basic syntax. # Collect all gems and return…" at bounding box center [575, 139] width 166 height 251
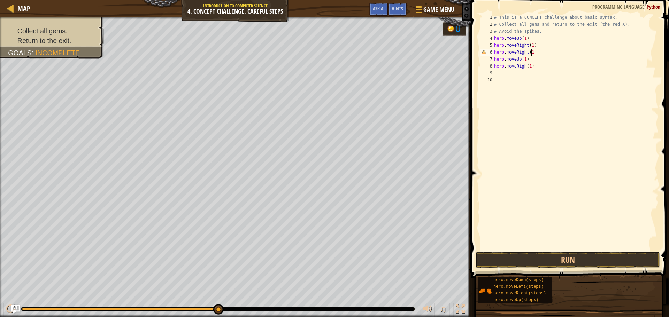
scroll to position [3, 3]
click at [525, 61] on div "# This is a CONCEPT challenge about basic syntax. # Collect all gems and return…" at bounding box center [575, 139] width 166 height 251
click at [534, 52] on div "# This is a CONCEPT challenge about basic syntax. # Collect all gems and return…" at bounding box center [575, 139] width 166 height 251
click at [526, 59] on div "# This is a CONCEPT challenge about basic syntax. # Collect all gems and return…" at bounding box center [575, 139] width 166 height 251
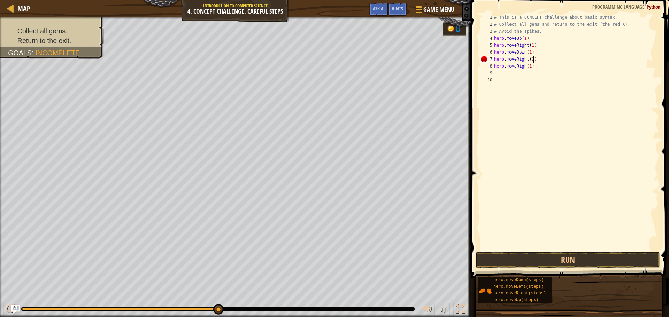
scroll to position [3, 3]
click at [536, 69] on div "# This is a CONCEPT challenge about basic syntax. # Collect all gems and return…" at bounding box center [575, 139] width 166 height 251
type textarea "hero.moveLeft(1)"
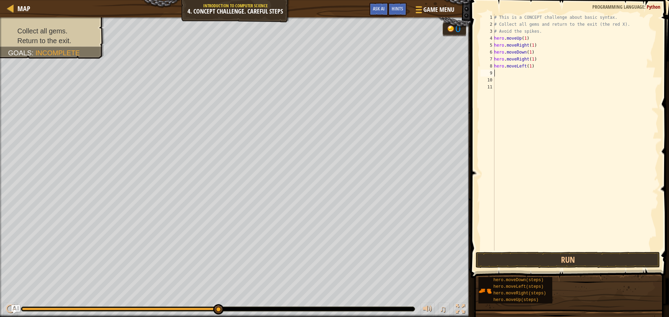
type textarea "hero.moveLeft(1)"
click at [503, 72] on div "# This is a CONCEPT challenge about basic syntax. # Collect all gems and return…" at bounding box center [575, 139] width 166 height 251
type textarea "hero.moveDown(1)"
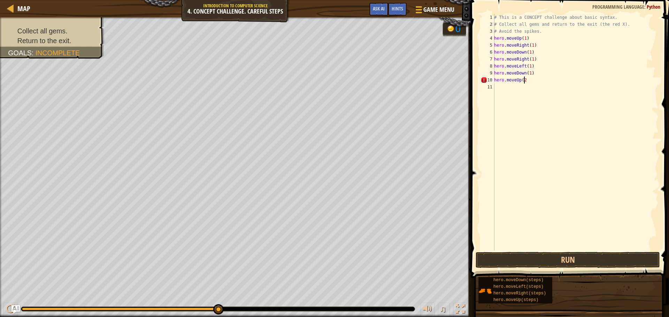
type textarea "hero.moveUp(2)"
type textarea "hero.moveLeft(1)"
type textarea "hero.moveDown(1)"
type textarea "hero.moveLeft(1)"
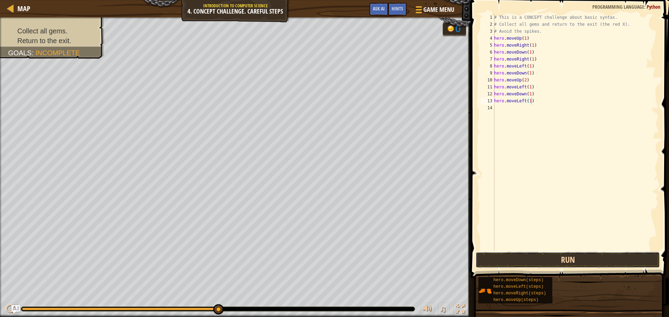
click at [570, 258] on button "Run" at bounding box center [567, 260] width 184 height 16
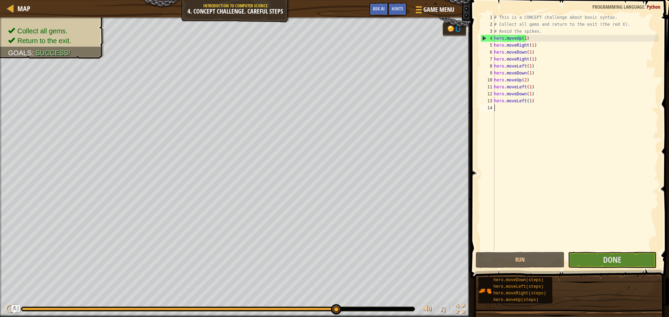
drag, startPoint x: 619, startPoint y: 224, endPoint x: 620, endPoint y: 243, distance: 19.2
click at [620, 237] on div "# This is a CONCEPT challenge about basic syntax. # Collect all gems and return…" at bounding box center [575, 139] width 166 height 251
click at [620, 260] on span "Done" at bounding box center [612, 259] width 18 height 11
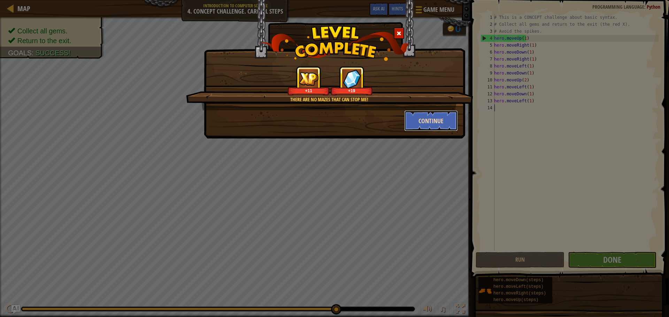
click at [437, 124] on button "Continue" at bounding box center [431, 120] width 54 height 21
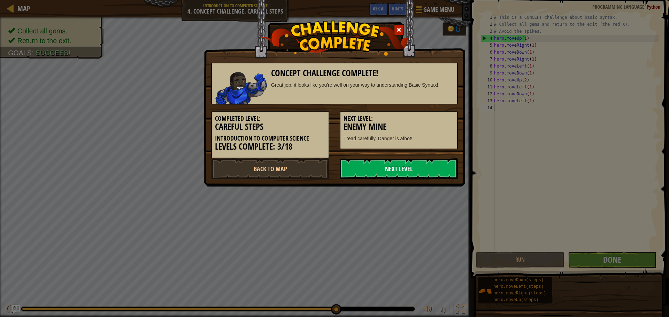
click at [439, 166] on link "Next Level" at bounding box center [399, 168] width 118 height 21
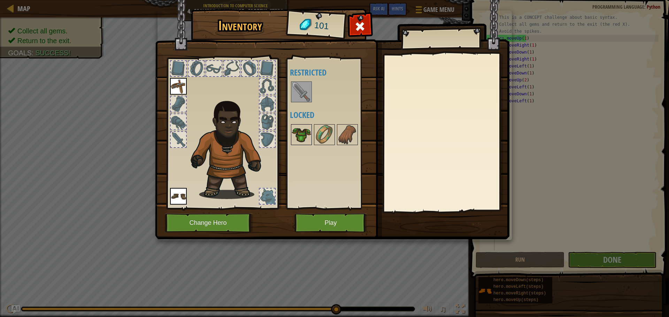
click at [297, 131] on img at bounding box center [301, 135] width 20 height 20
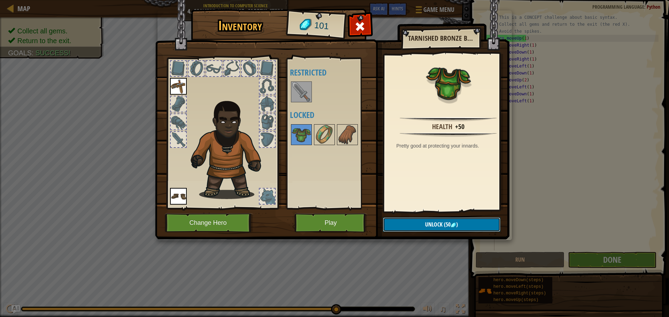
click at [441, 225] on span "Unlock" at bounding box center [433, 225] width 17 height 8
click at [454, 223] on button "Confirm" at bounding box center [441, 225] width 117 height 14
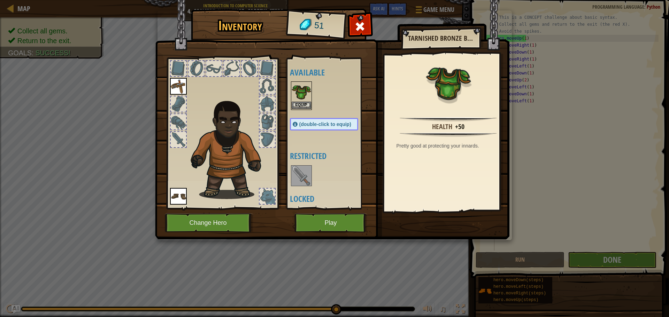
click at [303, 91] on img at bounding box center [301, 92] width 20 height 20
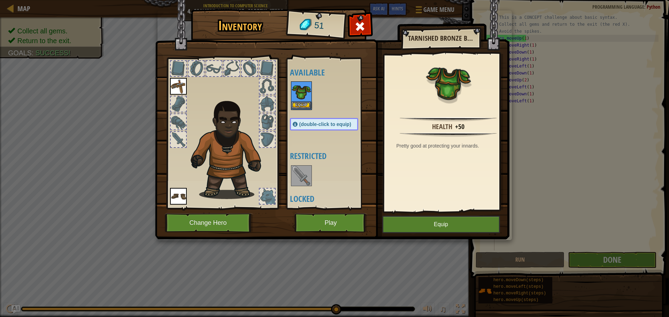
click at [303, 91] on img at bounding box center [301, 92] width 20 height 20
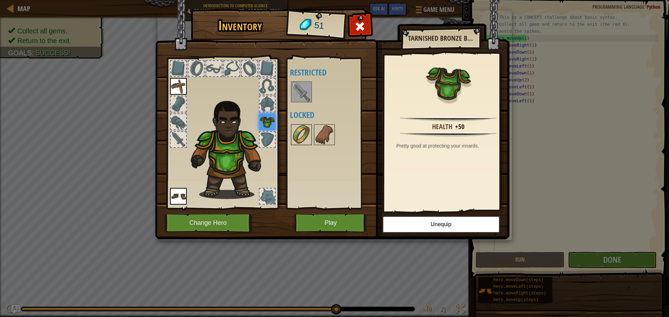
click at [294, 131] on img at bounding box center [301, 135] width 20 height 20
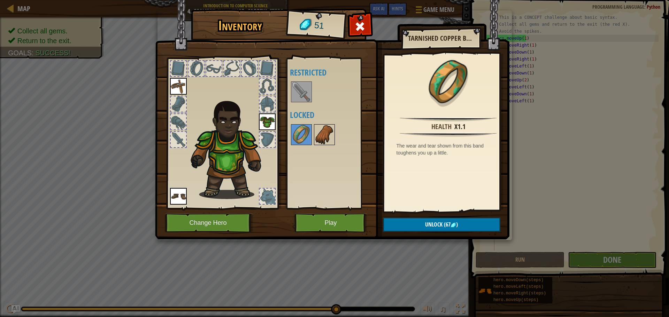
click at [333, 134] on img at bounding box center [324, 135] width 20 height 20
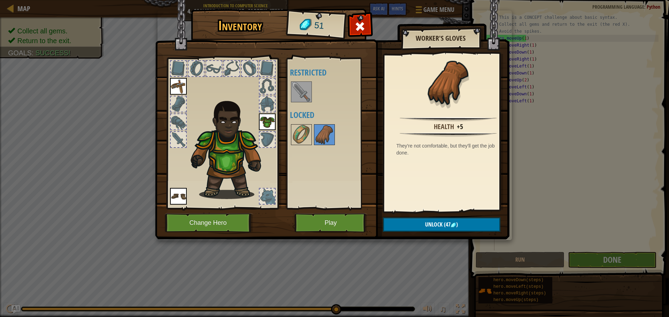
click at [546, 127] on div "Inventory 51 Available Equip Equip Equip (double-click to equip) Restricted Loc…" at bounding box center [334, 158] width 669 height 317
click at [310, 227] on button "Play" at bounding box center [330, 222] width 73 height 19
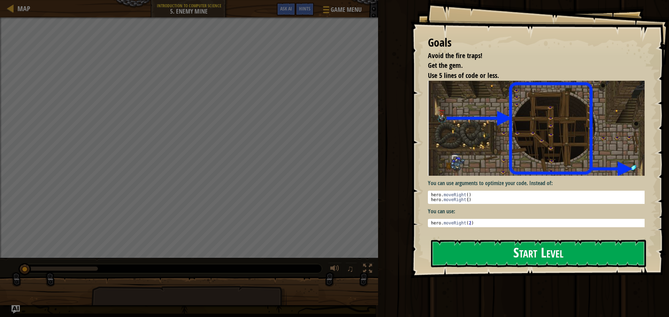
click at [478, 257] on button "Start Level" at bounding box center [538, 254] width 215 height 28
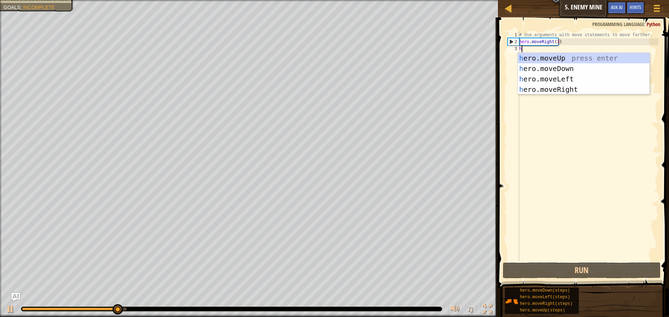
scroll to position [3, 0]
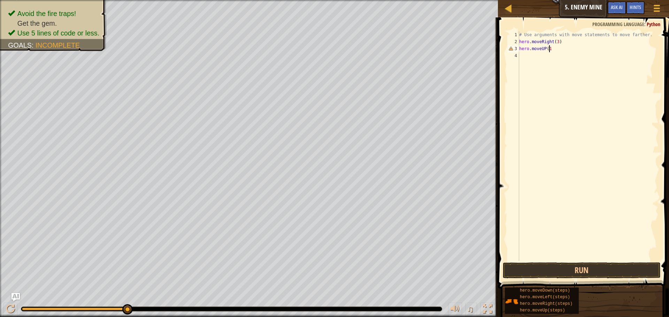
type textarea "hero.moveUP(1)"
type textarea "hero.moveRight(1)"
type textarea "H"
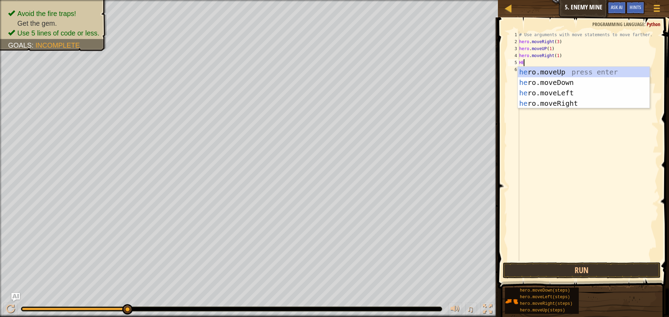
type textarea "H"
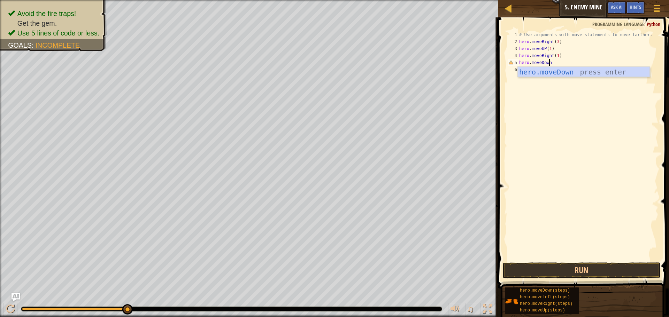
scroll to position [3, 2]
type textarea "hero.moveDown(3)"
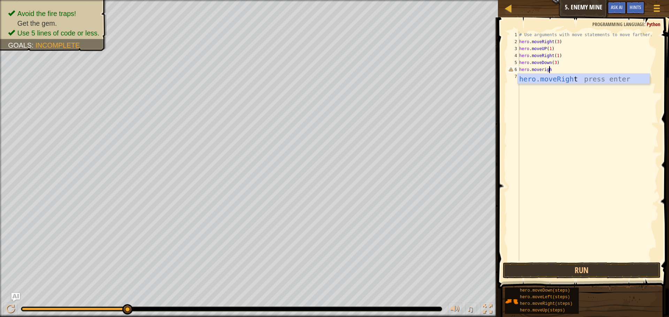
type textarea "hero.moveright"
click at [564, 81] on div "hero.moveRight press enter" at bounding box center [583, 89] width 132 height 31
click at [554, 68] on div "# Use arguments with move statements to move farther. hero . moveRight ( 3 ) he…" at bounding box center [587, 153] width 141 height 244
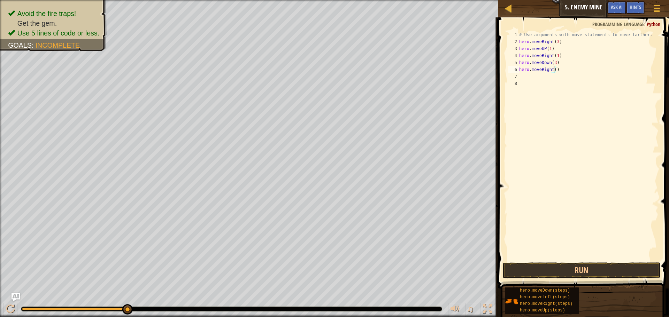
type textarea "hero.moveRight(1)"
click at [533, 86] on div "# Use arguments with move statements to move farther. hero . moveRight ( 3 ) he…" at bounding box center [587, 153] width 141 height 244
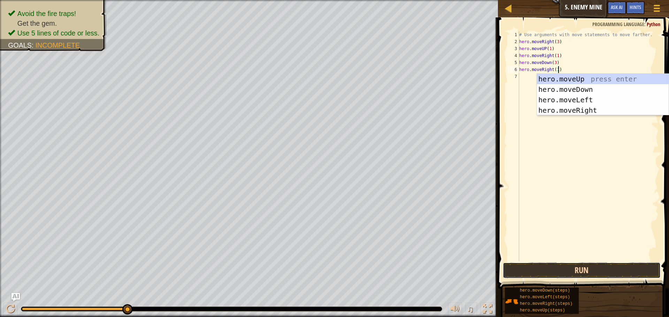
click at [554, 268] on button "Run" at bounding box center [581, 271] width 158 height 16
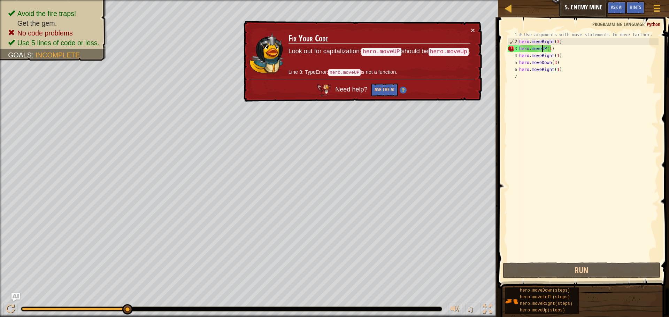
click at [542, 49] on div "# Use arguments with move statements to move farther. hero . moveRight ( 3 ) he…" at bounding box center [587, 153] width 141 height 244
click at [544, 47] on div "# Use arguments with move statements to move farther. hero . moveRight ( 3 ) he…" at bounding box center [587, 153] width 141 height 244
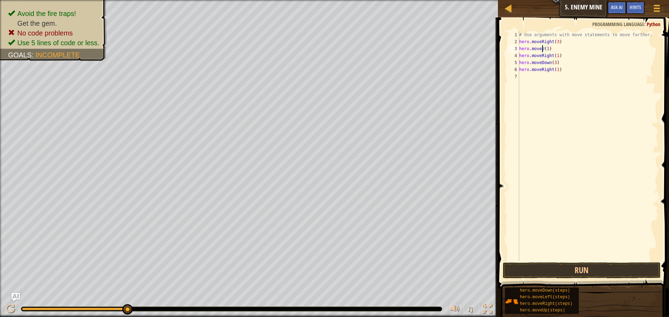
scroll to position [3, 2]
click at [569, 264] on button "Run" at bounding box center [581, 271] width 158 height 16
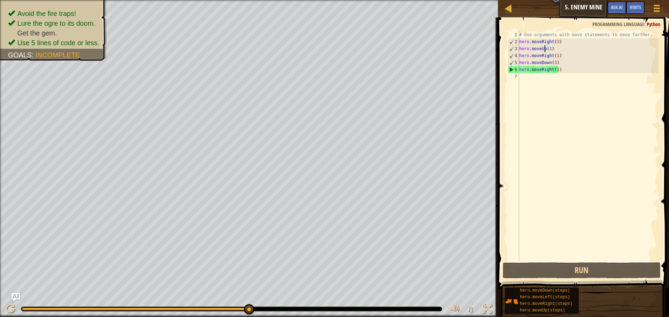
click at [556, 71] on div "# Use arguments with move statements to move farther. hero . moveRight ( 3 ) he…" at bounding box center [587, 153] width 141 height 244
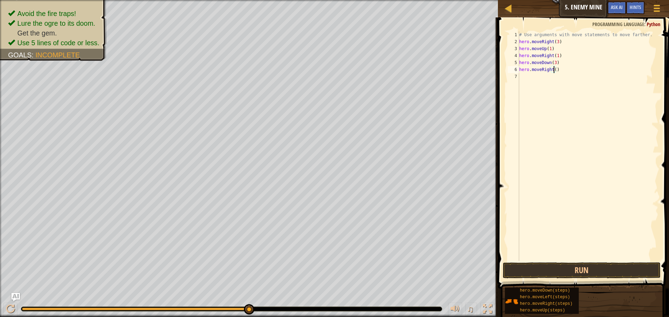
scroll to position [3, 3]
type textarea "hero.moveRight(2)"
click at [612, 265] on button "Run" at bounding box center [581, 271] width 158 height 16
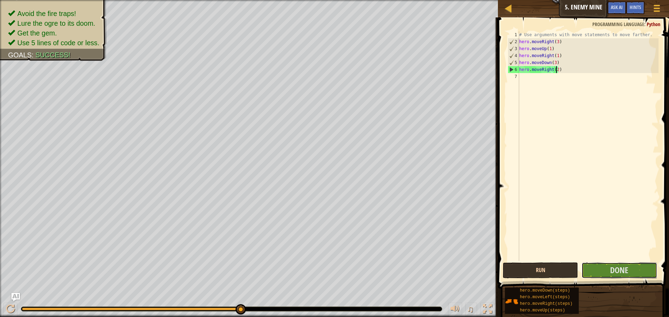
click at [612, 265] on span "Done" at bounding box center [619, 270] width 18 height 11
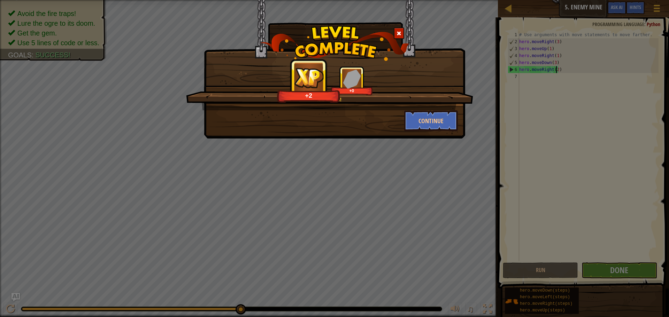
drag, startPoint x: 428, startPoint y: 106, endPoint x: 421, endPoint y: 106, distance: 7.0
click at [424, 106] on div "Nice moves! +2 +0" at bounding box center [329, 88] width 287 height 44
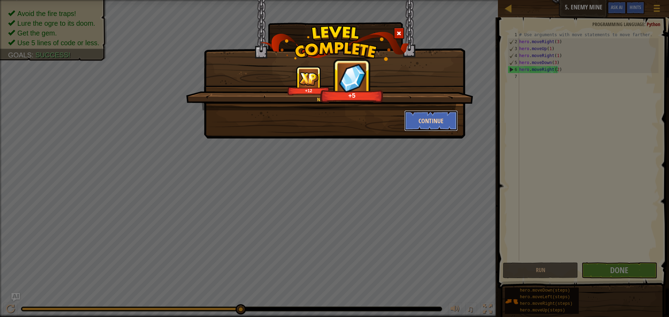
click at [415, 120] on button "Continue" at bounding box center [431, 120] width 54 height 21
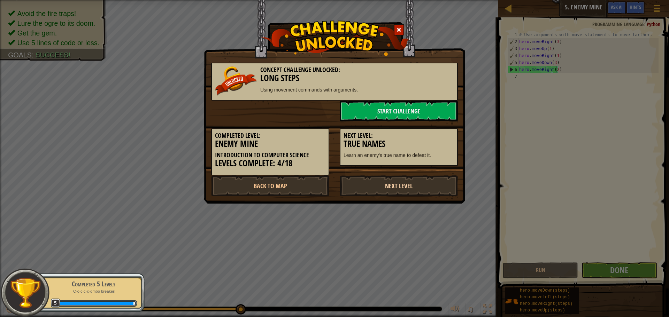
click at [434, 187] on link "Next Level" at bounding box center [399, 186] width 118 height 21
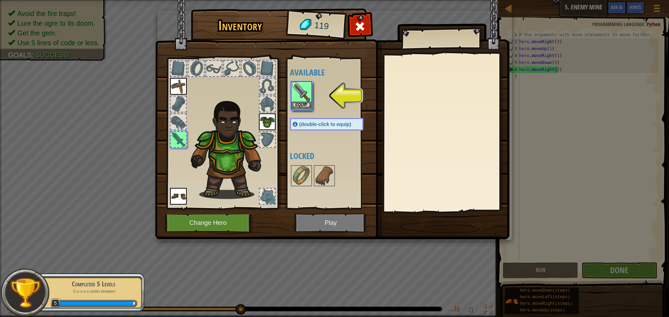
click at [304, 85] on img at bounding box center [301, 92] width 20 height 20
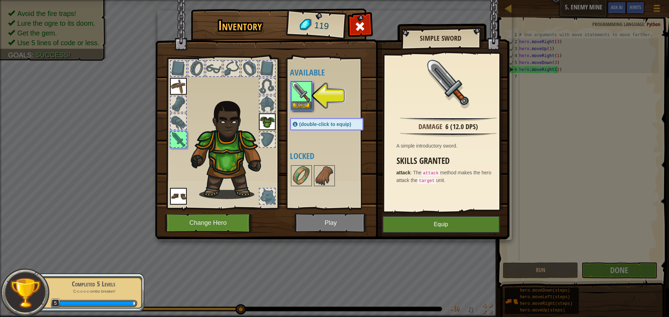
click at [304, 85] on img at bounding box center [301, 92] width 20 height 20
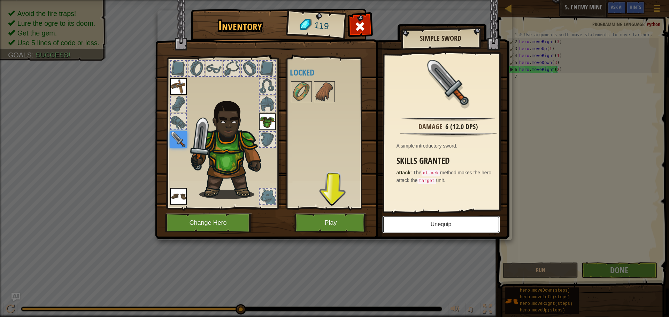
click at [434, 221] on button "Unequip" at bounding box center [441, 224] width 118 height 17
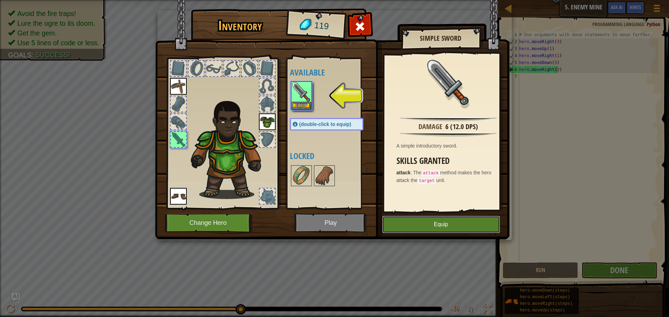
click at [423, 221] on button "Equip" at bounding box center [441, 224] width 118 height 17
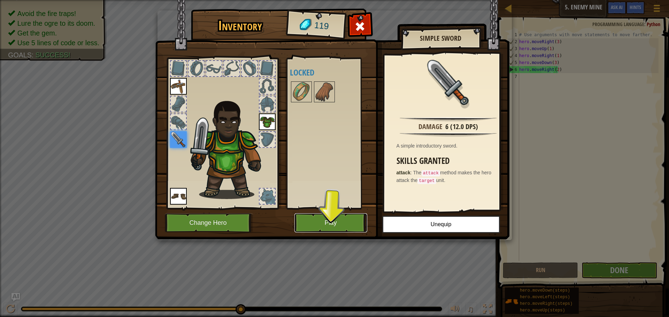
click at [324, 226] on button "Play" at bounding box center [330, 222] width 73 height 19
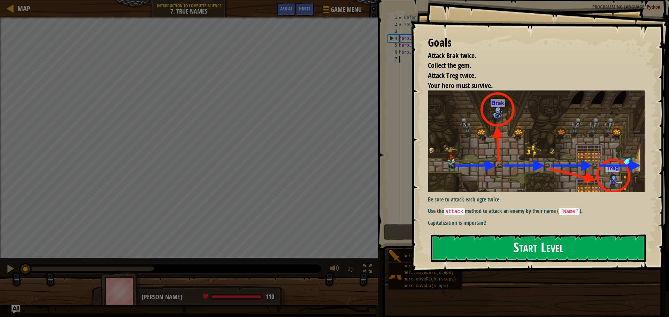
click at [552, 249] on button "Start Level" at bounding box center [538, 249] width 215 height 28
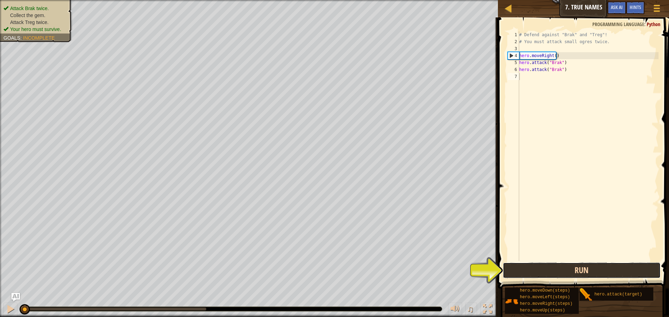
click at [565, 266] on button "Run" at bounding box center [581, 271] width 158 height 16
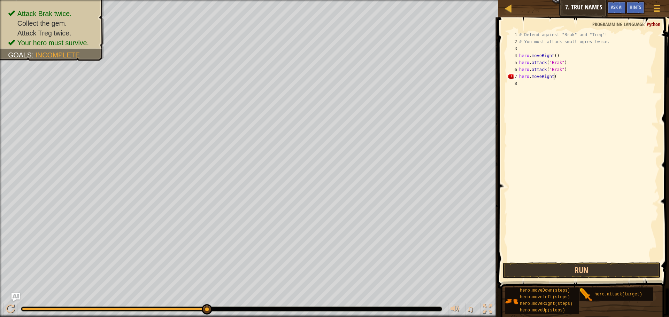
scroll to position [3, 3]
type textarea "hero.moveRight(1)"
click at [550, 83] on div "# Defend against "Brak" and "Treg"! # You must attack small ogres twice. hero .…" at bounding box center [587, 153] width 141 height 244
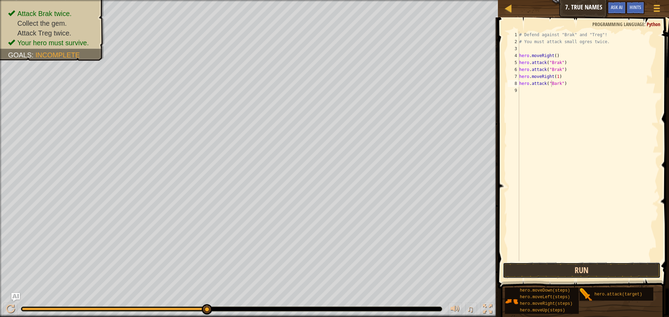
click at [588, 272] on button "Run" at bounding box center [581, 271] width 158 height 16
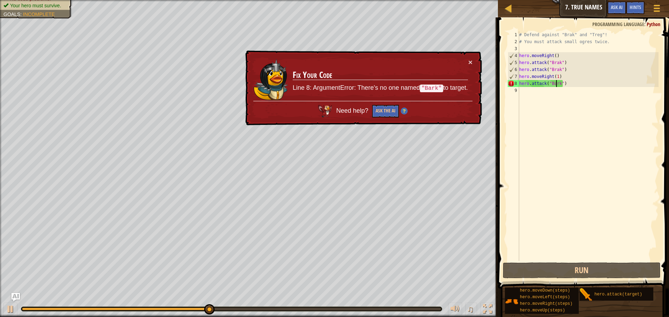
click at [556, 82] on div "# Defend against "Brak" and "Treg"! # You must attack small ogres twice. hero .…" at bounding box center [587, 153] width 141 height 244
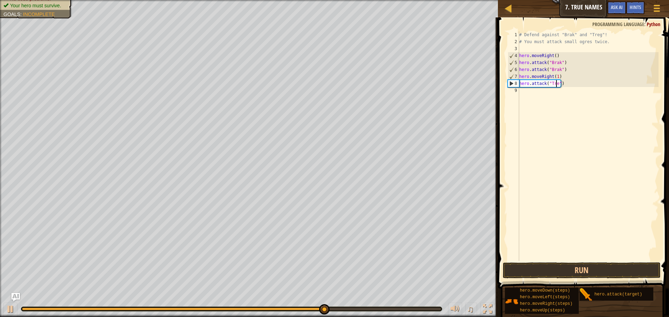
scroll to position [3, 3]
type textarea "hero.attack("Treg")"
click at [561, 270] on button "Run" at bounding box center [581, 271] width 158 height 16
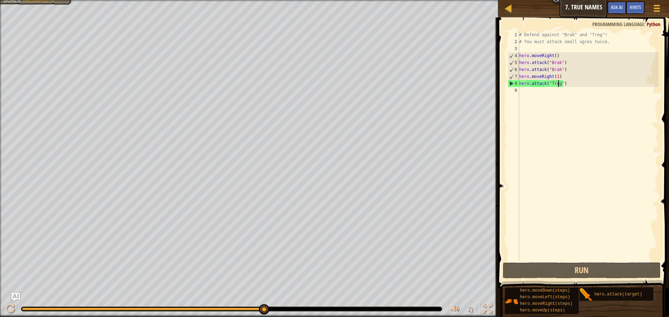
click at [532, 91] on div "# Defend against "Brak" and "Treg"! # You must attack small ogres twice. hero .…" at bounding box center [587, 153] width 141 height 244
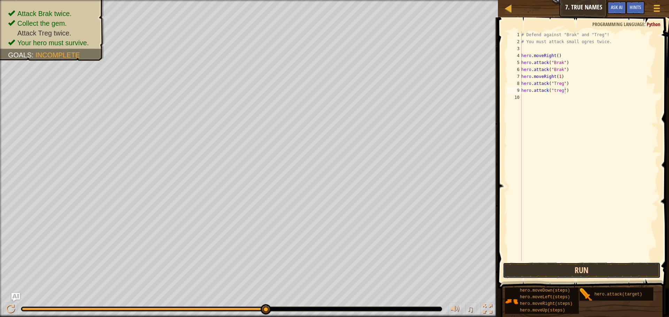
click at [561, 270] on button "Run" at bounding box center [581, 271] width 158 height 16
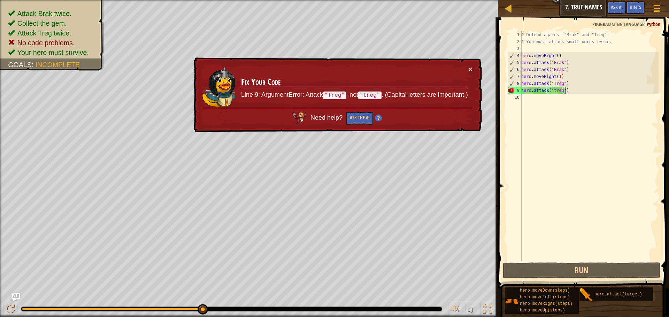
click at [552, 91] on div "# Defend against "Brak" and "Treg"! # You must attack small ogres twice. hero .…" at bounding box center [589, 153] width 139 height 244
click at [553, 88] on div "# Defend against "Brak" and "Treg"! # You must attack small ogres twice. hero .…" at bounding box center [589, 153] width 139 height 244
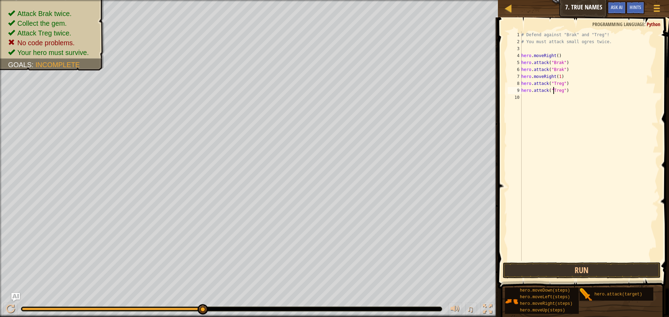
scroll to position [3, 3]
type textarea "hero.attack("Treg")"
click at [560, 272] on button "Run" at bounding box center [581, 271] width 158 height 16
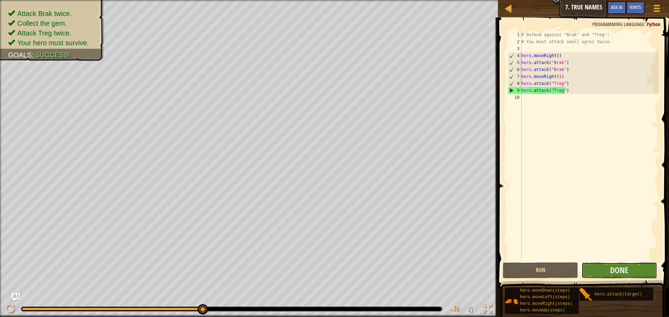
click at [629, 274] on button "Done" at bounding box center [618, 271] width 75 height 16
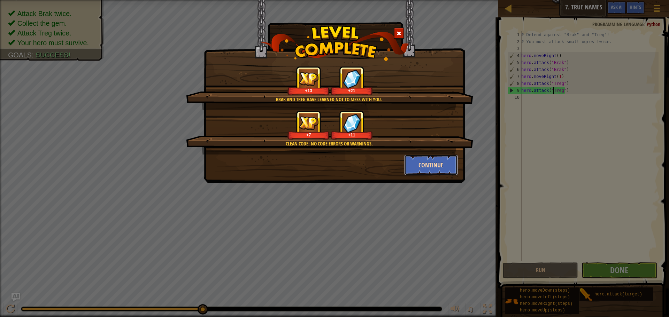
click at [452, 166] on button "Continue" at bounding box center [431, 165] width 54 height 21
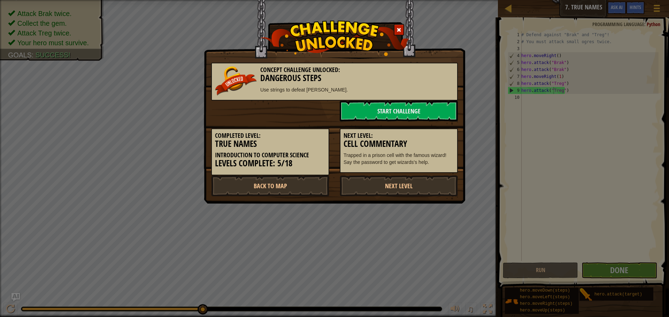
click at [450, 164] on p "Trapped in a prison cell with the famous wizard! Say the password to get wizard…" at bounding box center [398, 159] width 110 height 14
